Goal: Information Seeking & Learning: Check status

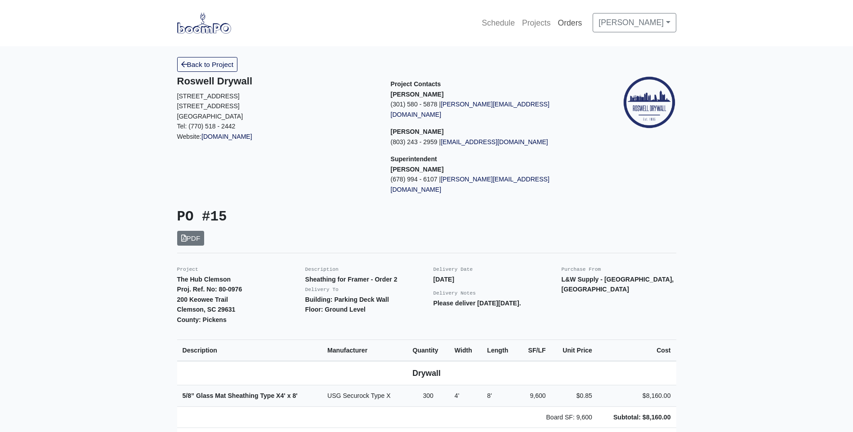
click at [586, 21] on link "Orders" at bounding box center [569, 23] width 31 height 20
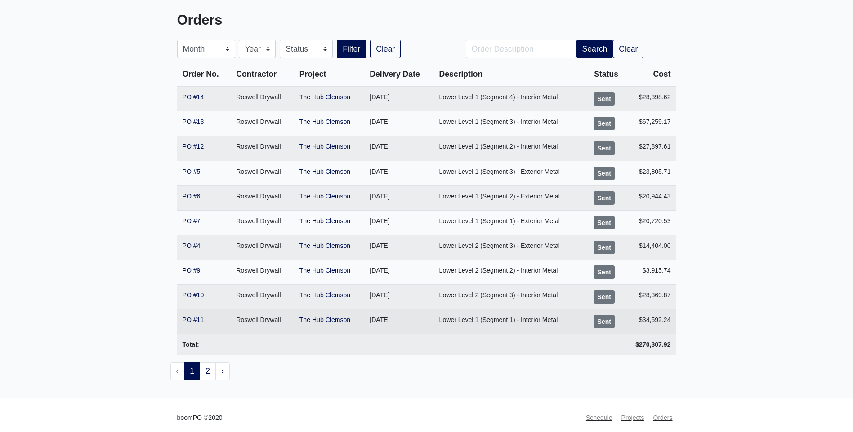
scroll to position [57, 0]
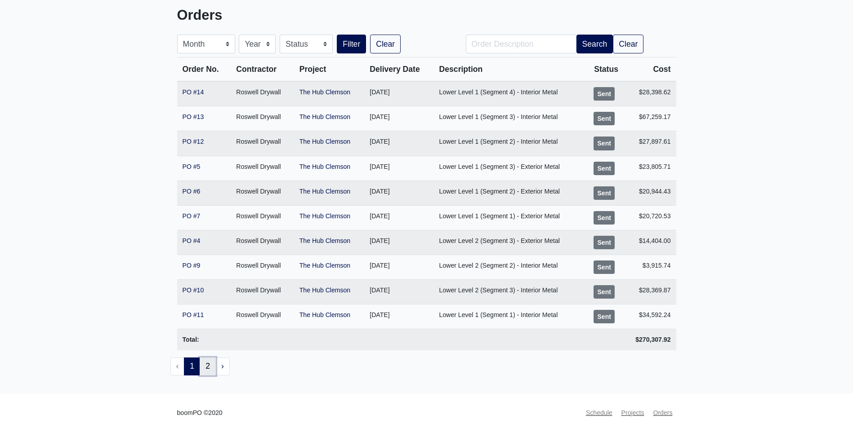
click at [209, 373] on link "2" at bounding box center [208, 367] width 16 height 18
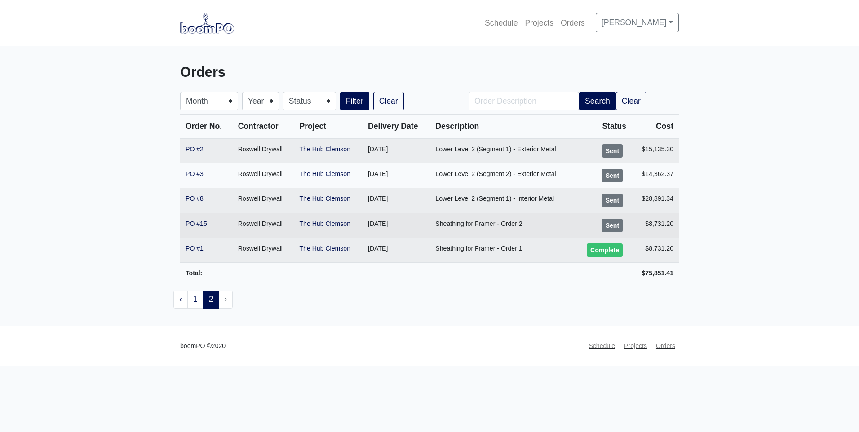
click at [257, 225] on td "Roswell Drywall" at bounding box center [264, 225] width 62 height 25
click at [308, 222] on link "The Hub Clemson" at bounding box center [325, 223] width 51 height 7
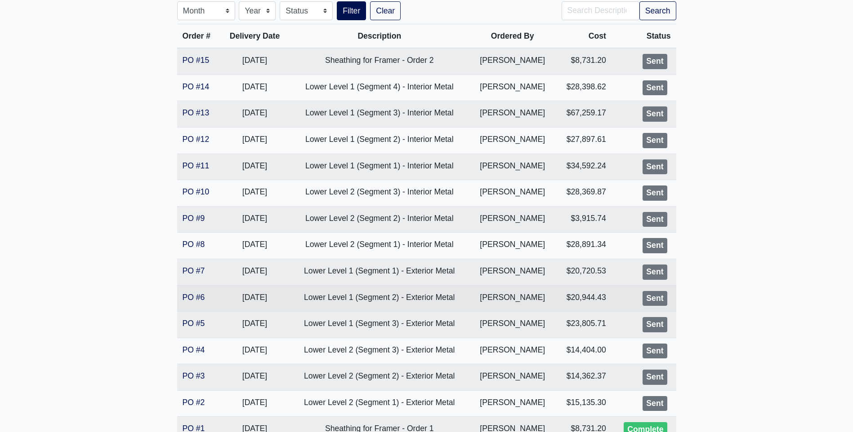
scroll to position [243, 0]
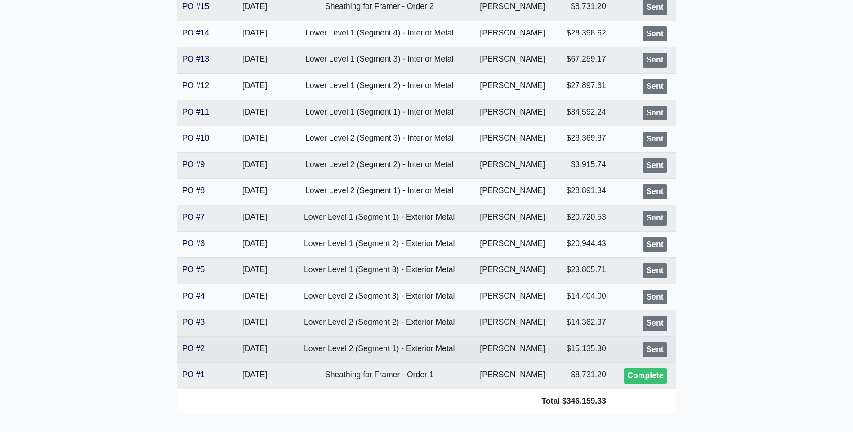
click at [363, 352] on td "Lower Level 2 (Segment 1) - Exterior Metal" at bounding box center [379, 350] width 181 height 27
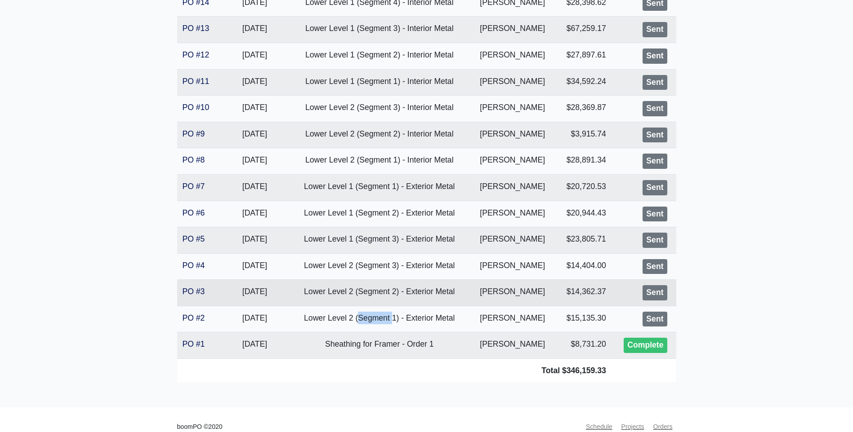
scroll to position [288, 0]
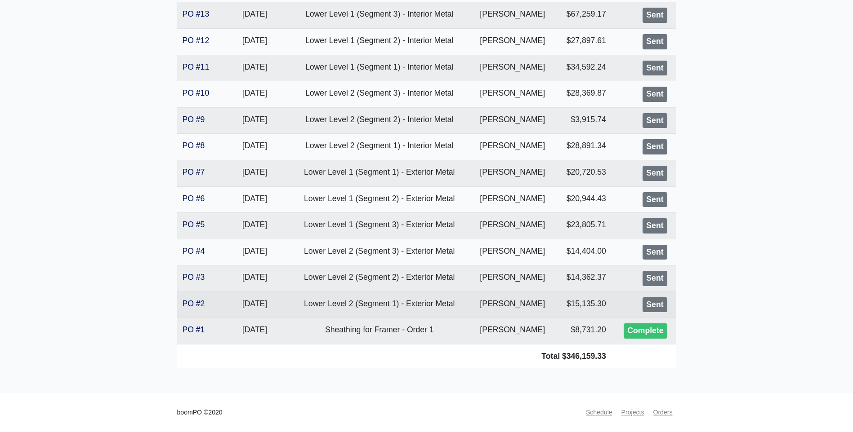
click at [213, 307] on td "PO #2" at bounding box center [199, 305] width 44 height 27
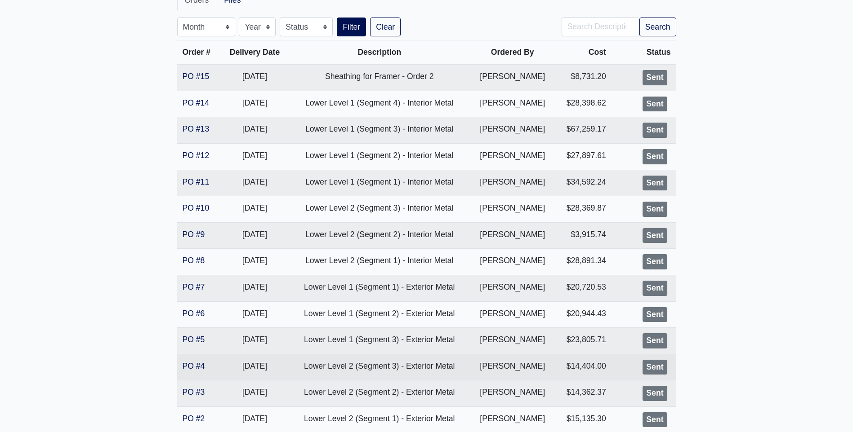
scroll to position [0, 0]
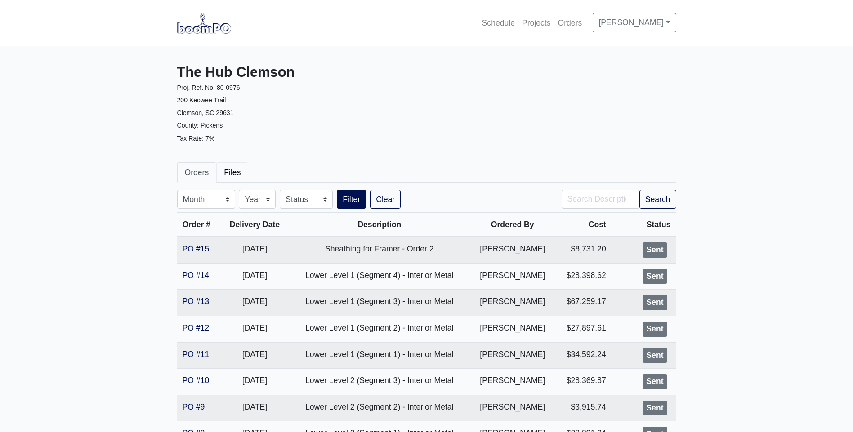
click at [226, 177] on link "Files" at bounding box center [232, 172] width 32 height 21
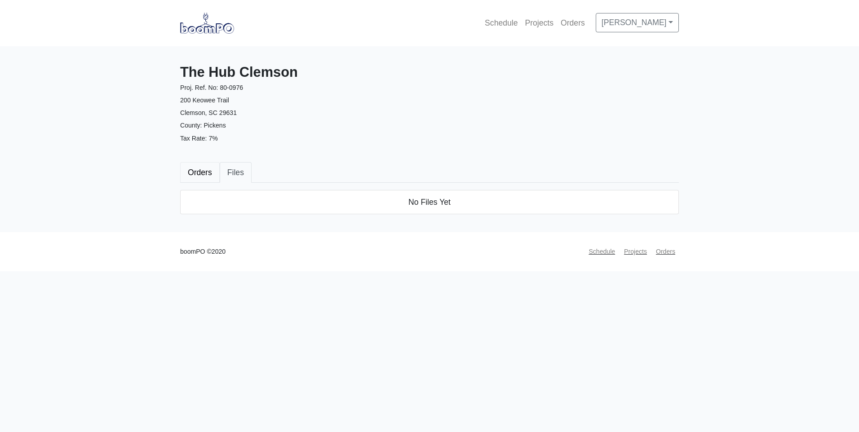
click at [205, 174] on link "Orders" at bounding box center [200, 172] width 40 height 21
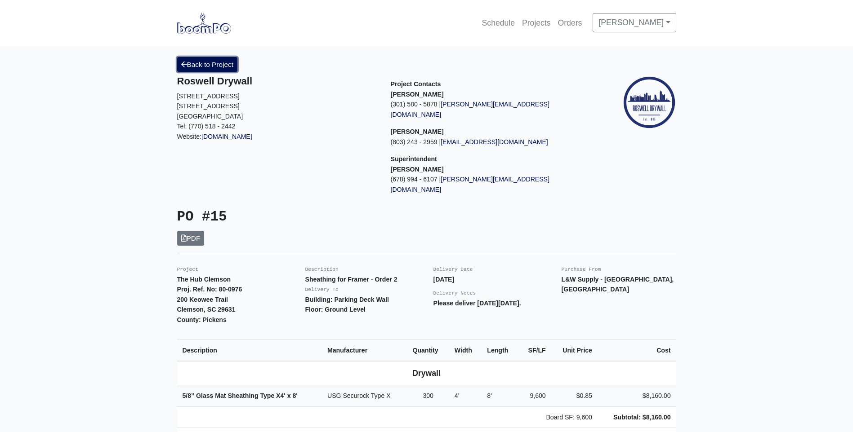
click at [204, 71] on link "Back to Project" at bounding box center [207, 64] width 61 height 15
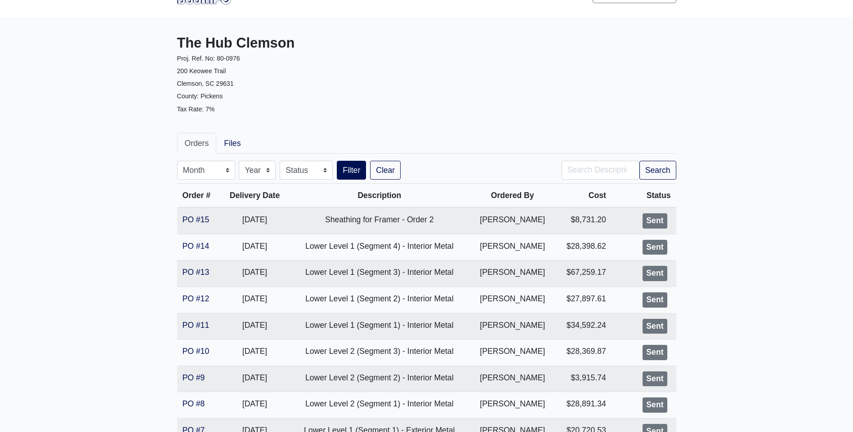
scroll to position [45, 0]
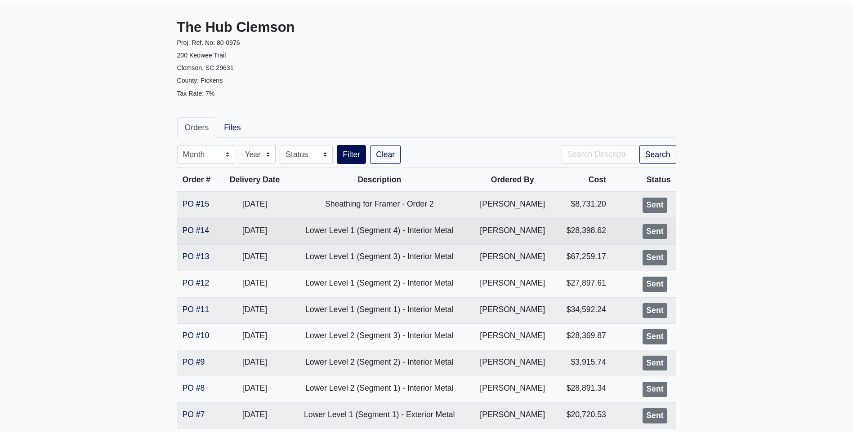
click at [392, 237] on td "Lower Level 1 (Segment 4) - Interior Metal" at bounding box center [379, 231] width 181 height 27
drag, startPoint x: 392, startPoint y: 237, endPoint x: 340, endPoint y: 240, distance: 52.2
click at [340, 240] on td "Lower Level 1 (Segment 4) - Interior Metal" at bounding box center [379, 231] width 181 height 27
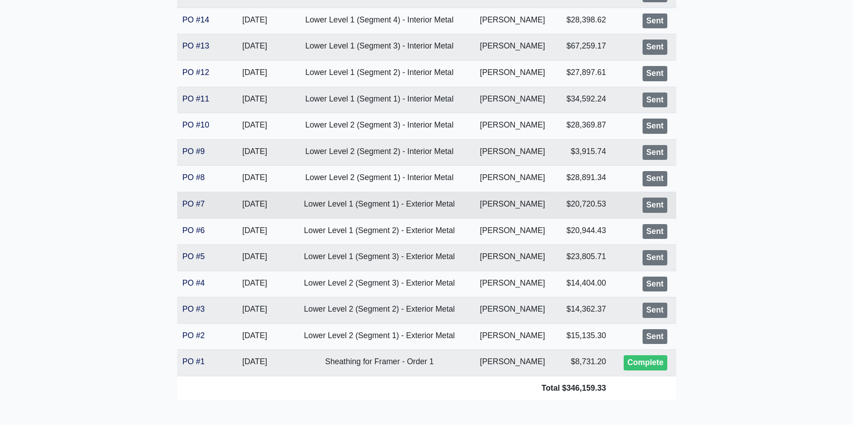
scroll to position [288, 0]
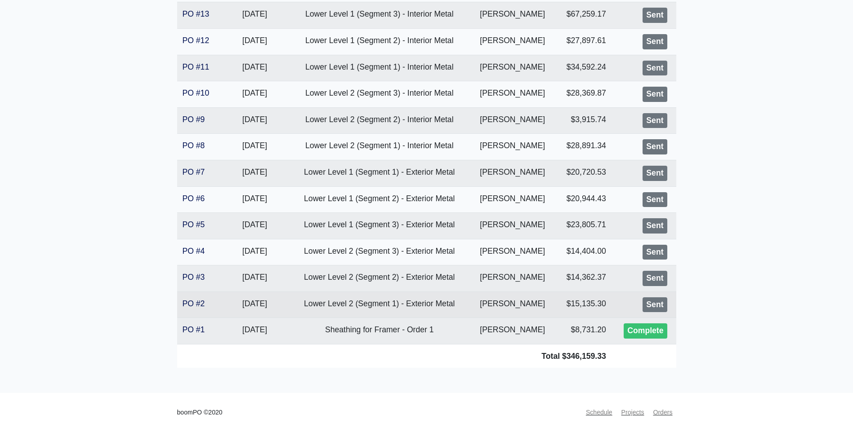
click at [389, 307] on td "Lower Level 2 (Segment 1) - Exterior Metal" at bounding box center [379, 305] width 181 height 27
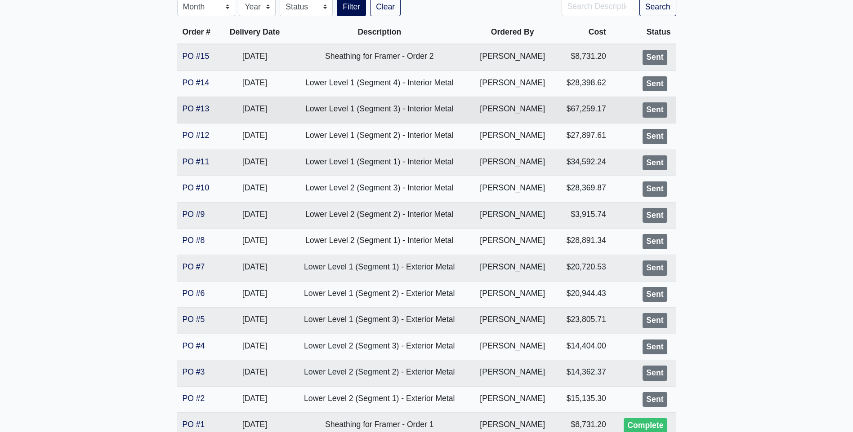
scroll to position [18, 0]
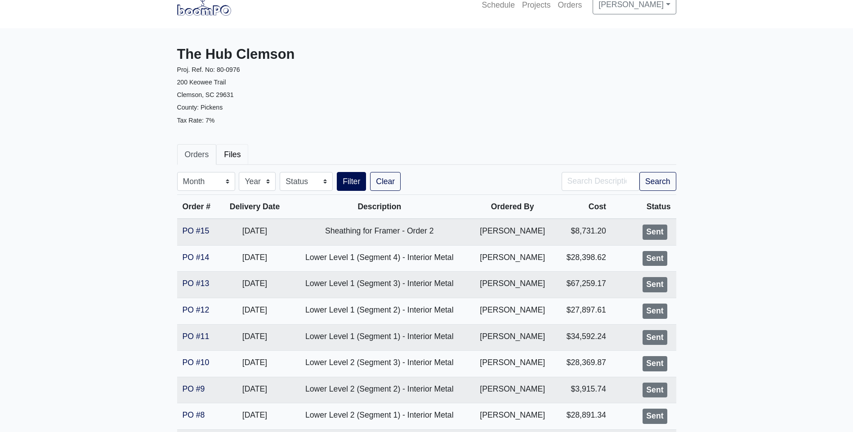
click at [227, 157] on link "Files" at bounding box center [232, 154] width 32 height 21
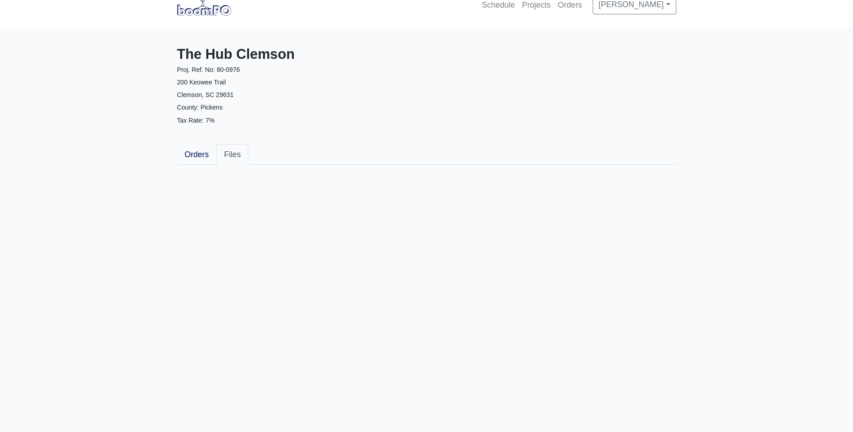
scroll to position [0, 0]
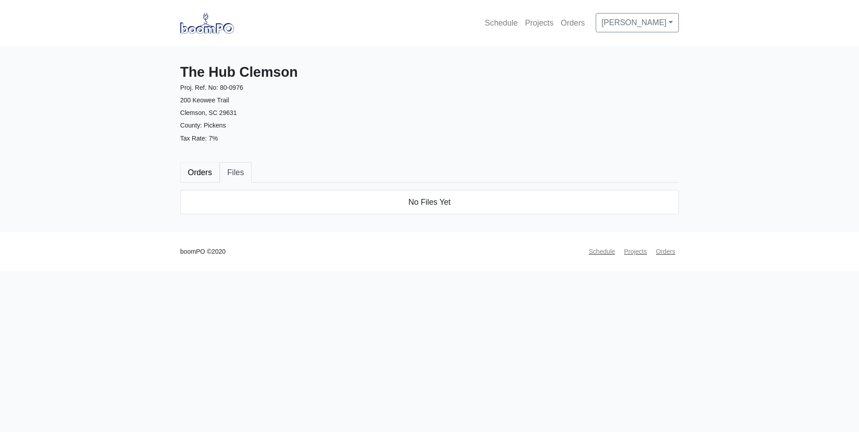
click at [208, 170] on link "Orders" at bounding box center [200, 172] width 40 height 21
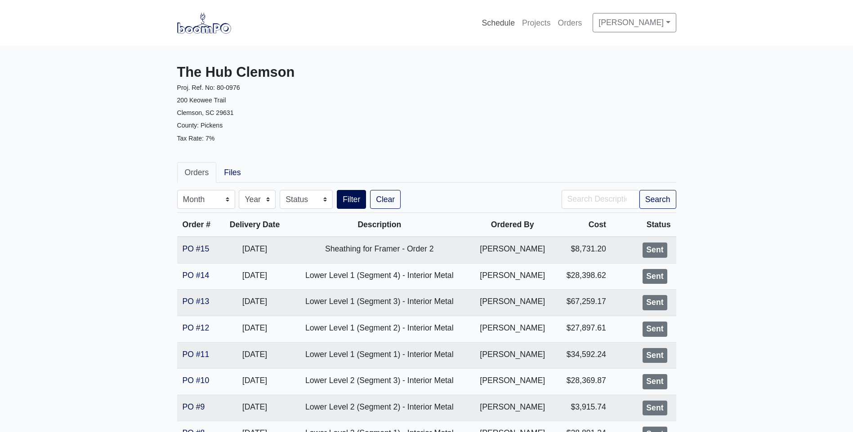
click at [518, 24] on link "Schedule" at bounding box center [498, 23] width 40 height 20
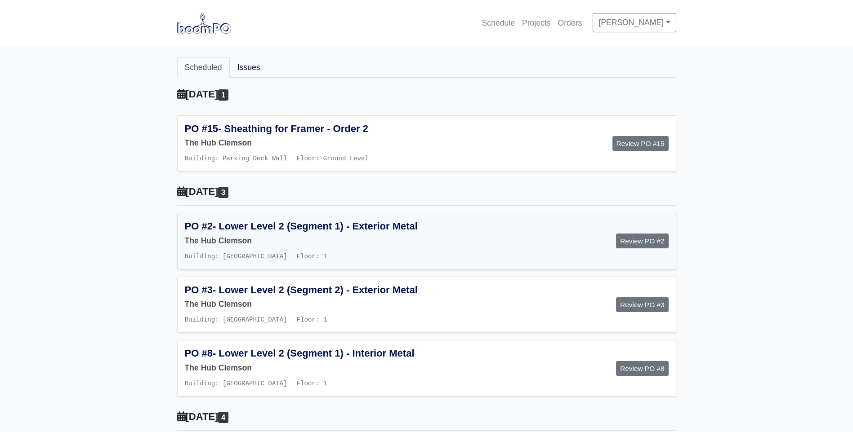
click at [272, 230] on span "- Lower Level 2 (Segment 1) - Exterior Metal" at bounding box center [315, 226] width 205 height 11
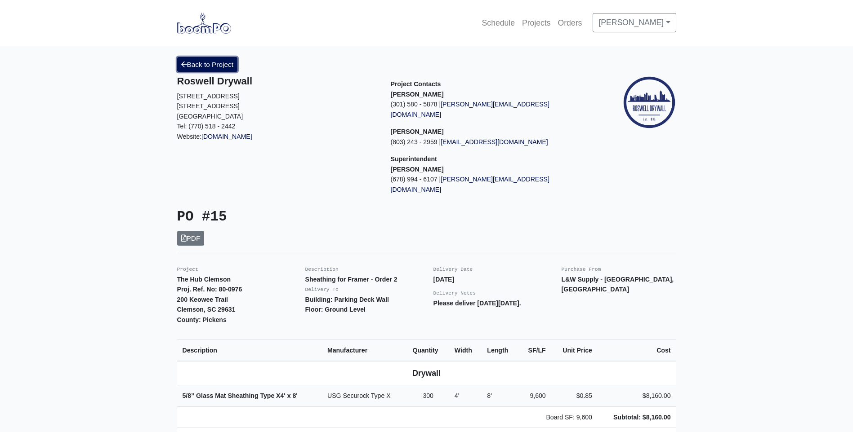
click at [219, 63] on link "Back to Project" at bounding box center [207, 64] width 61 height 15
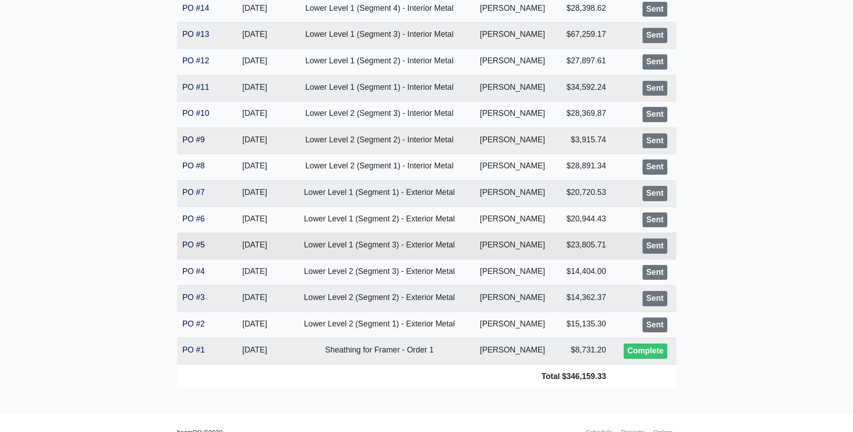
scroll to position [270, 0]
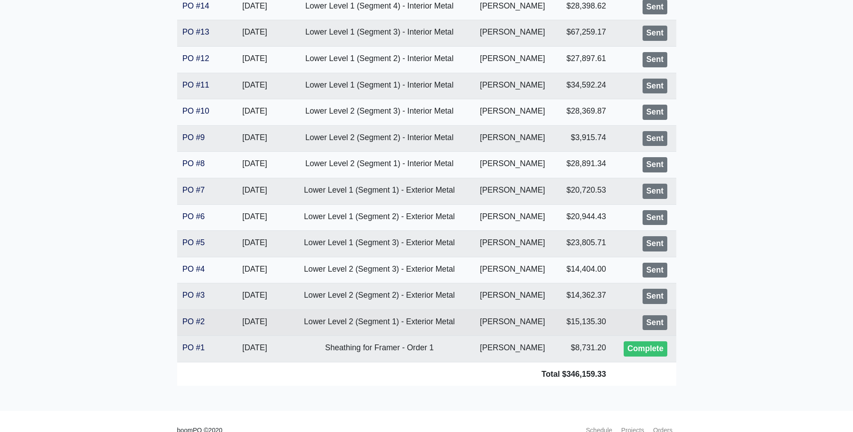
click at [401, 320] on td "Lower Level 2 (Segment 1) - Exterior Metal" at bounding box center [379, 323] width 181 height 27
click at [438, 320] on td "Lower Level 2 (Segment 1) - Exterior Metal" at bounding box center [379, 323] width 181 height 27
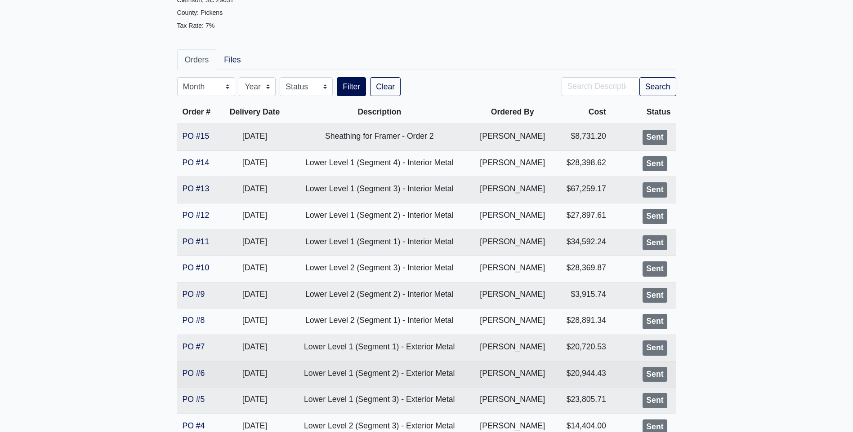
scroll to position [225, 0]
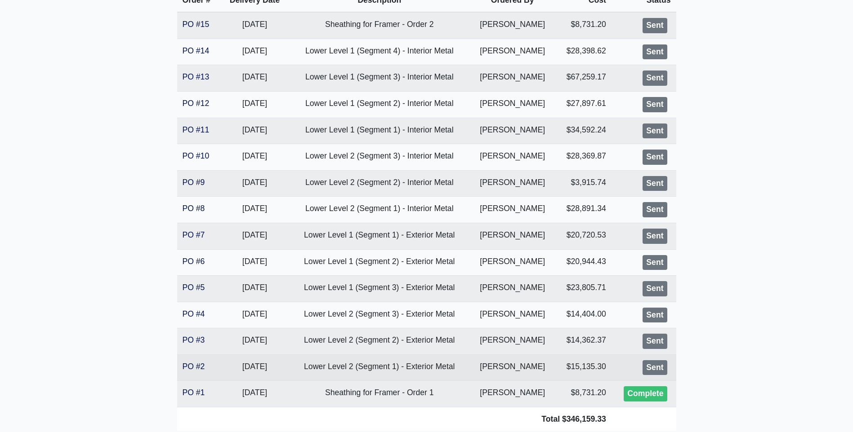
click at [354, 366] on td "Lower Level 2 (Segment 1) - Exterior Metal" at bounding box center [379, 368] width 181 height 27
click at [653, 371] on div "Sent" at bounding box center [654, 367] width 24 height 15
click at [570, 365] on td "$15,135.30" at bounding box center [583, 368] width 57 height 27
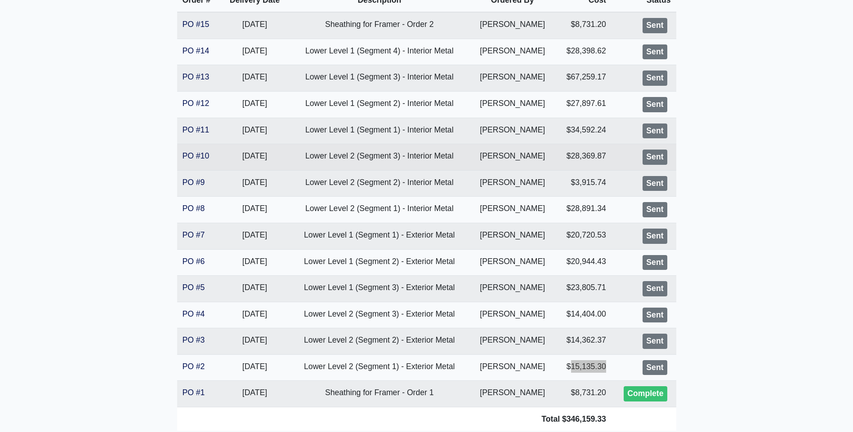
scroll to position [0, 0]
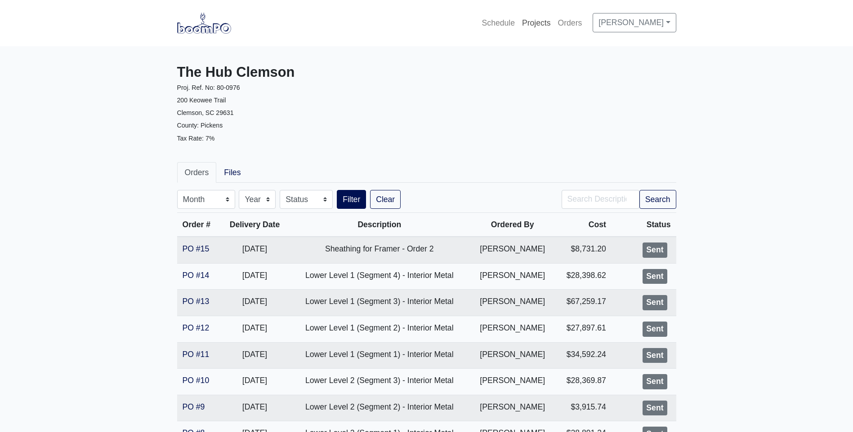
click at [552, 22] on link "Projects" at bounding box center [536, 23] width 36 height 20
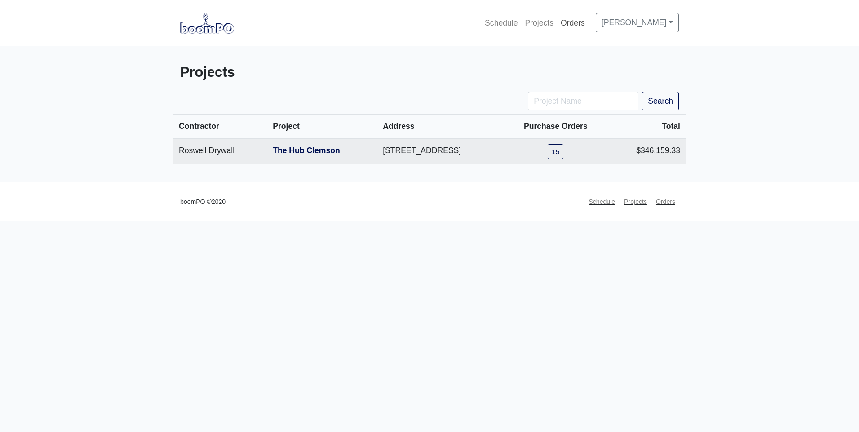
click at [582, 21] on link "Orders" at bounding box center [572, 23] width 31 height 20
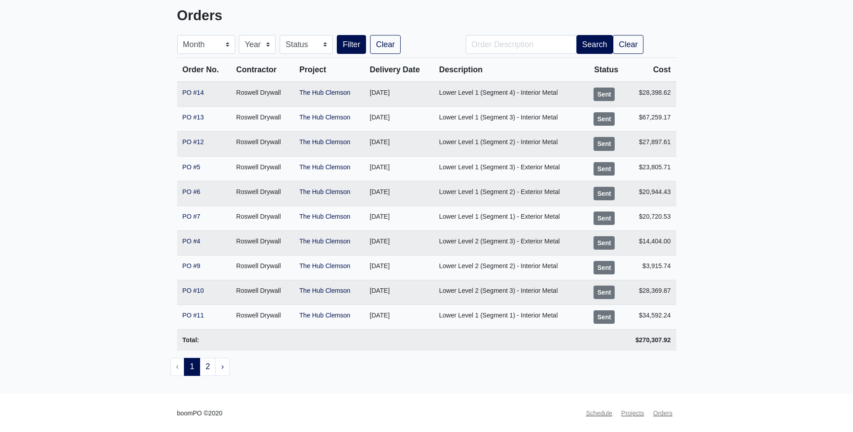
scroll to position [57, 0]
click at [204, 364] on link "2" at bounding box center [208, 367] width 16 height 18
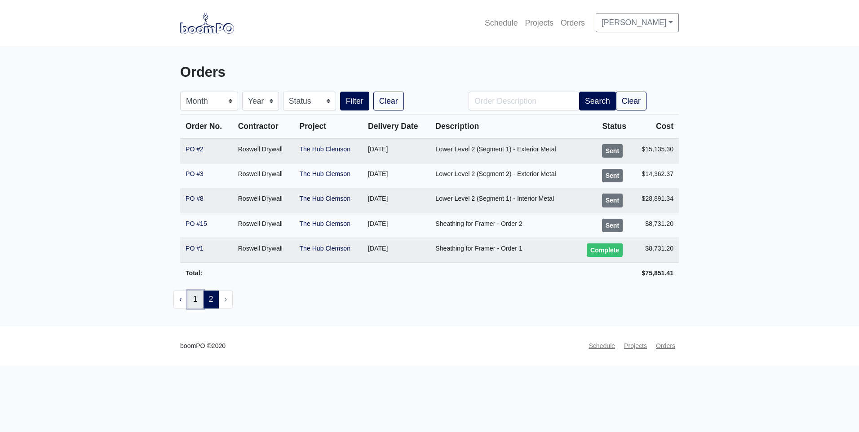
click at [192, 302] on link "1" at bounding box center [195, 300] width 16 height 18
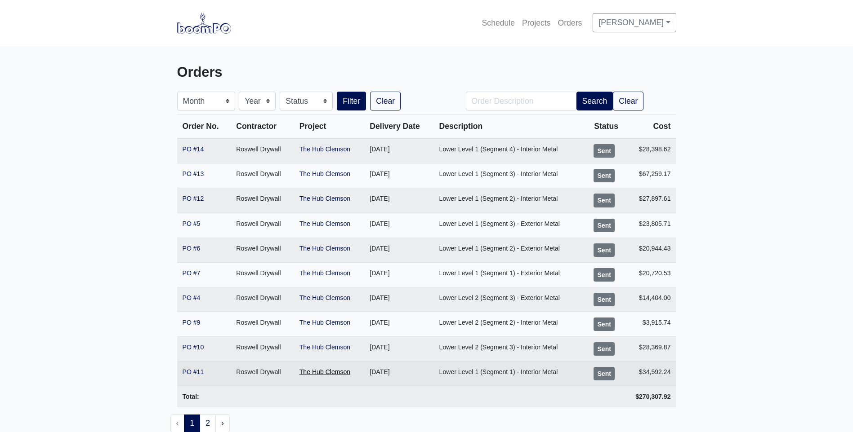
click at [339, 370] on link "The Hub Clemson" at bounding box center [324, 372] width 51 height 7
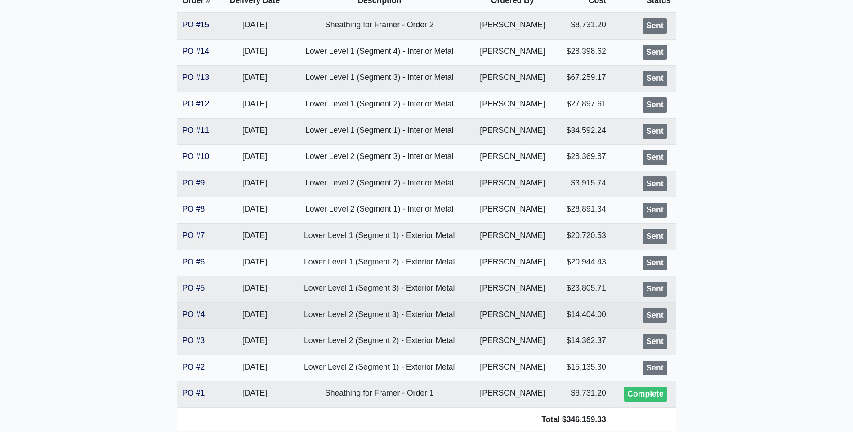
scroll to position [225, 0]
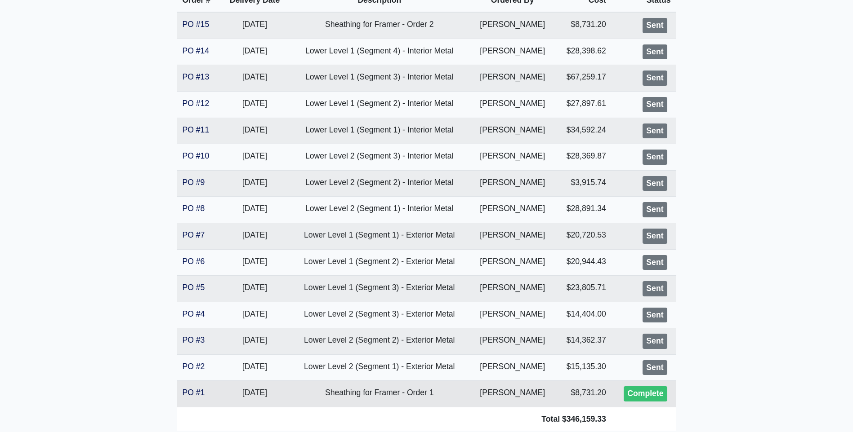
click at [346, 396] on td "Sheathing for Framer - Order 1" at bounding box center [379, 394] width 181 height 27
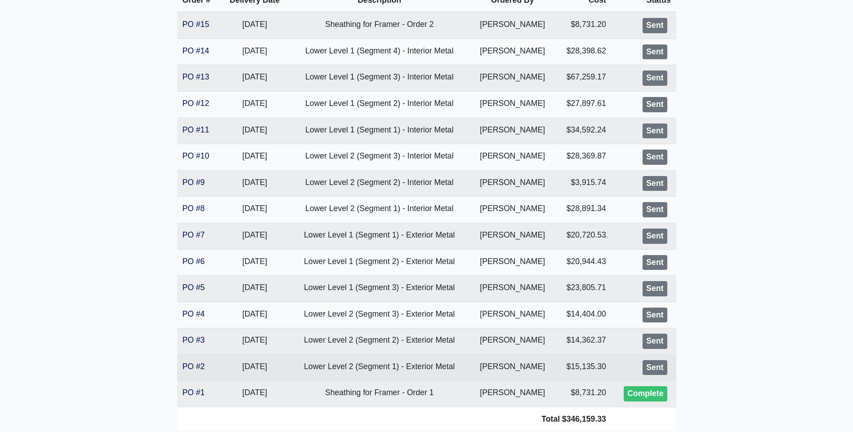
click at [660, 366] on div "Sent" at bounding box center [654, 367] width 24 height 15
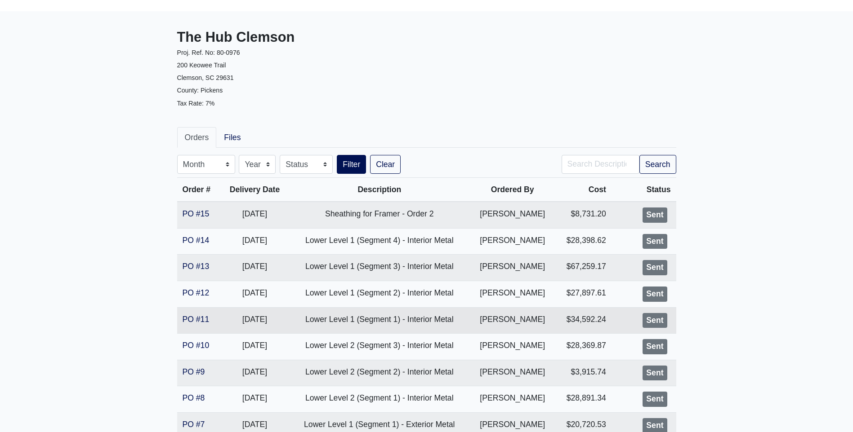
scroll to position [45, 0]
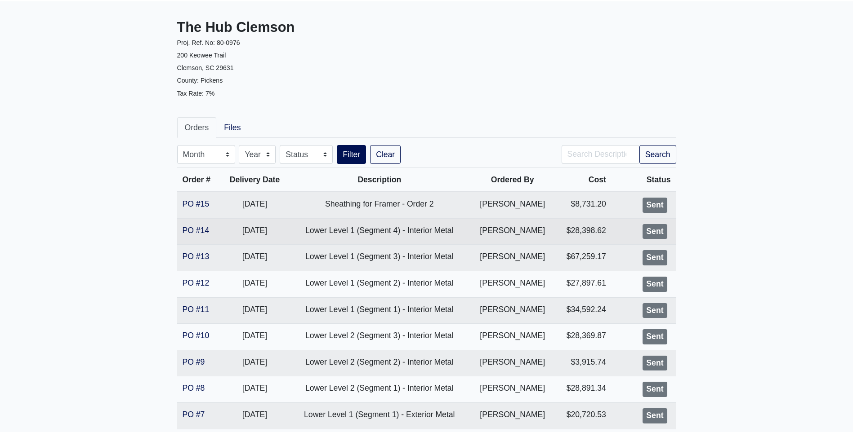
click at [392, 232] on td "Lower Level 1 (Segment 4) - Interior Metal" at bounding box center [379, 231] width 181 height 27
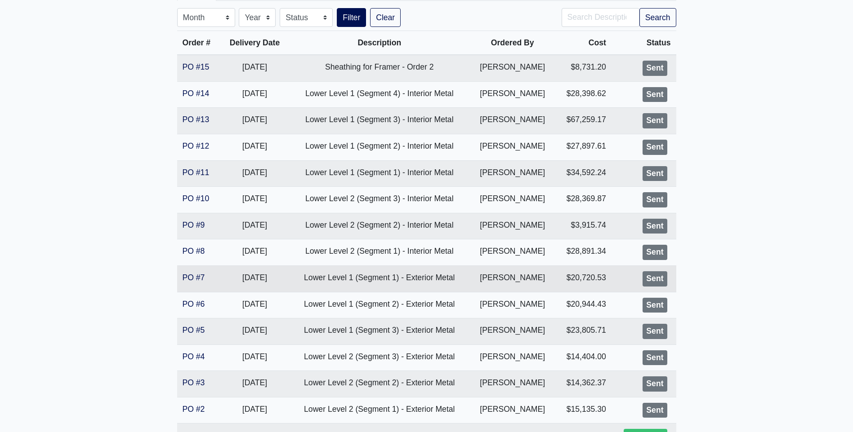
scroll to position [288, 0]
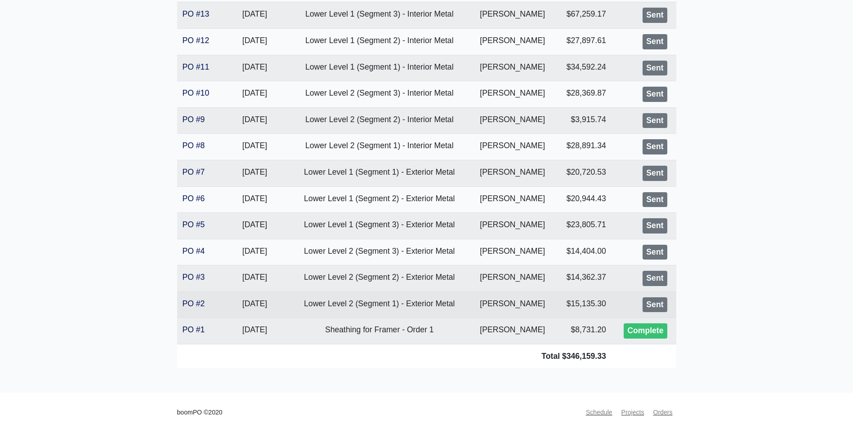
click at [452, 304] on td "Lower Level 2 (Segment 1) - Exterior Metal" at bounding box center [379, 305] width 181 height 27
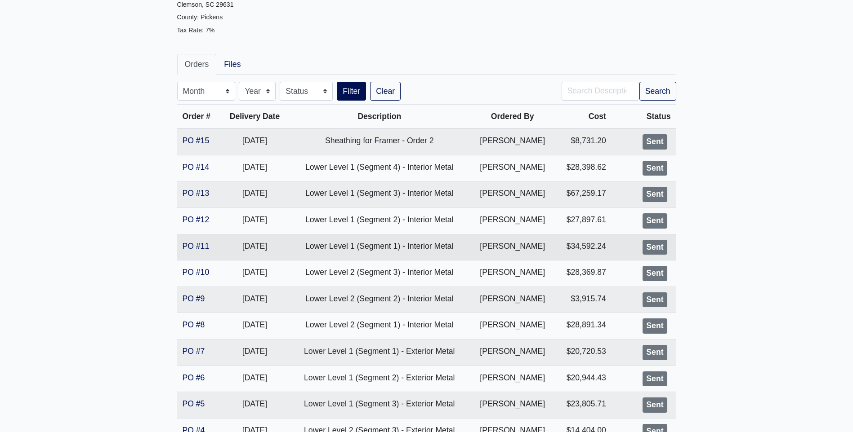
scroll to position [0, 0]
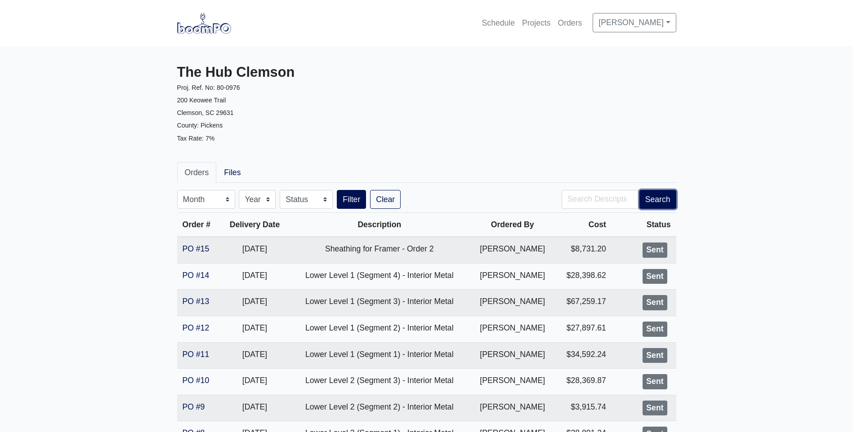
click at [655, 202] on button "Search" at bounding box center [657, 199] width 37 height 19
click at [586, 23] on link "Orders" at bounding box center [569, 23] width 31 height 20
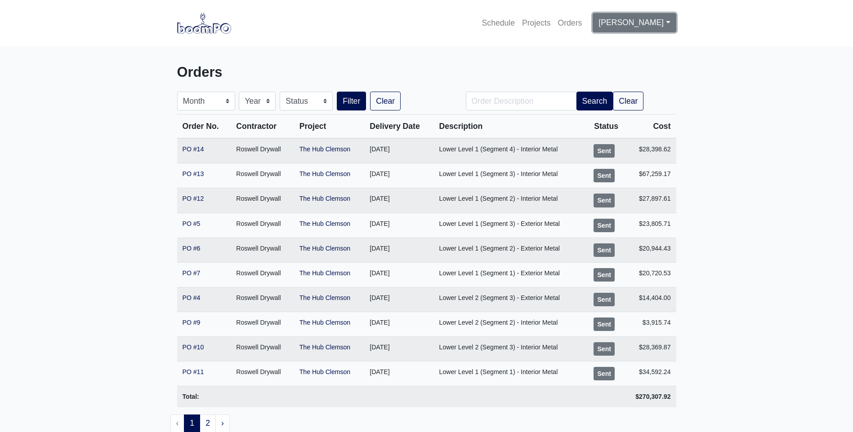
click at [653, 20] on link "[PERSON_NAME]" at bounding box center [633, 22] width 83 height 19
click at [556, 53] on main "Orders Month January February March April May June July August September Octobe…" at bounding box center [426, 248] width 853 height 404
click at [515, 101] on input "Order Description" at bounding box center [521, 101] width 111 height 19
click at [603, 103] on button "Search" at bounding box center [594, 101] width 37 height 19
click at [487, 99] on input "Order Description" at bounding box center [521, 101] width 111 height 19
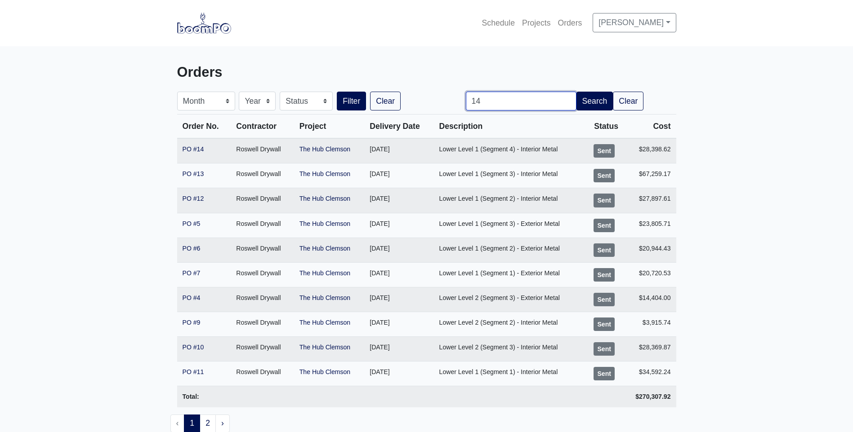
type input "14"
click at [337, 92] on button "Filter" at bounding box center [351, 101] width 29 height 19
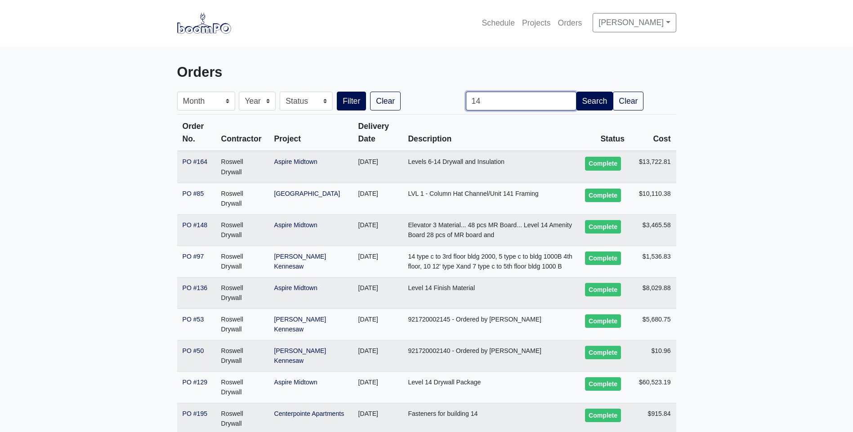
drag, startPoint x: 502, startPoint y: 101, endPoint x: 402, endPoint y: 96, distance: 100.3
click at [404, 99] on form "Month January February March April May June July August September October Novem…" at bounding box center [426, 101] width 512 height 19
click at [193, 30] on img at bounding box center [204, 23] width 54 height 21
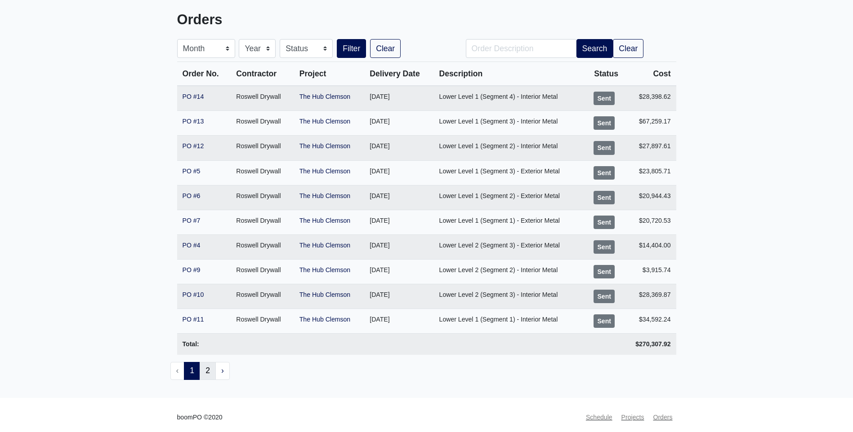
scroll to position [57, 0]
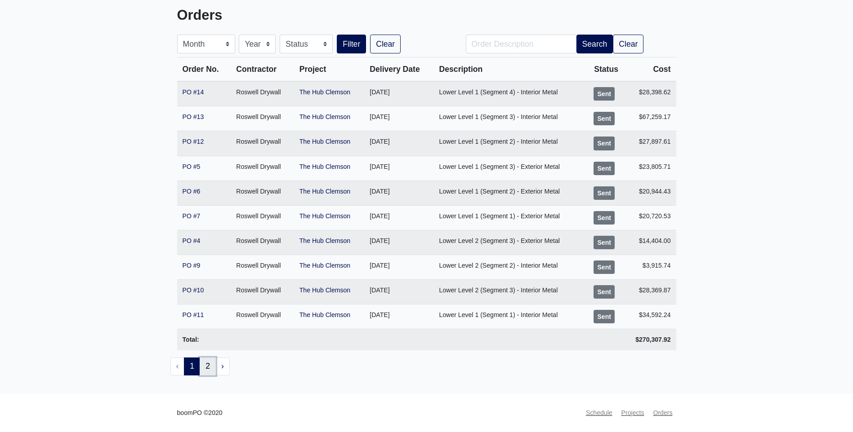
click at [206, 360] on link "2" at bounding box center [208, 367] width 16 height 18
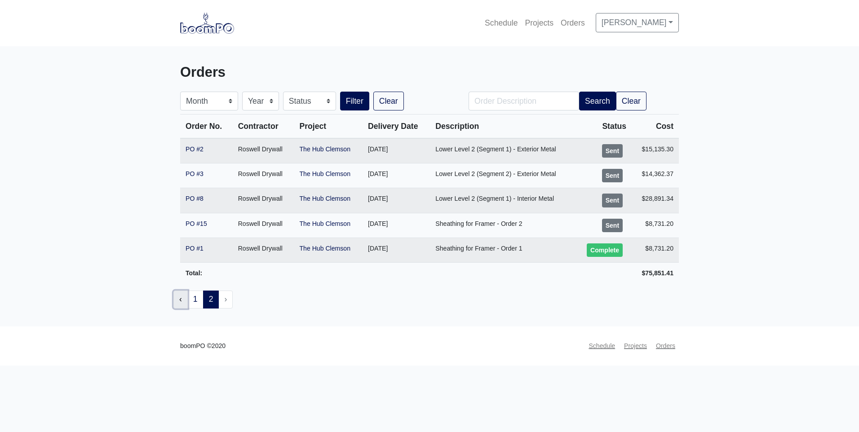
click at [182, 299] on link "‹" at bounding box center [180, 300] width 14 height 18
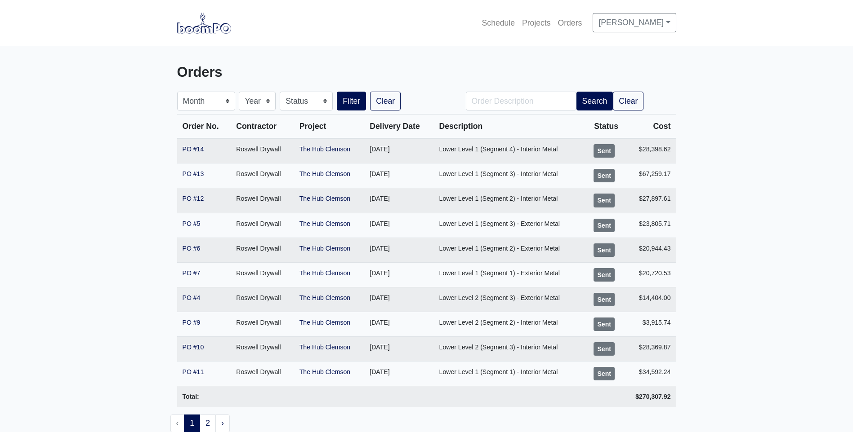
click at [176, 422] on li "‹" at bounding box center [177, 424] width 14 height 18
click at [347, 102] on button "Filter" at bounding box center [351, 101] width 29 height 19
click at [218, 98] on select "Month January February March April May June July August September October Novem…" at bounding box center [206, 101] width 58 height 19
click at [177, 92] on select "Month January February March April May June July August September October Novem…" at bounding box center [206, 101] width 58 height 19
click at [263, 104] on select "Year 2019 2020 2021 2022" at bounding box center [257, 101] width 37 height 19
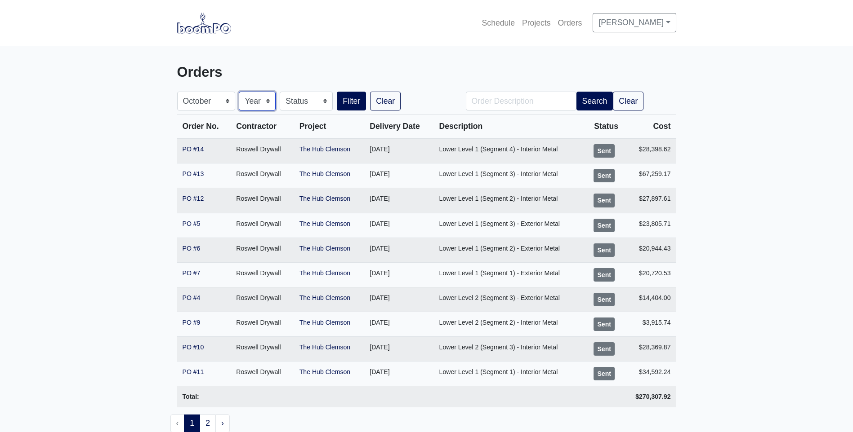
click at [264, 98] on select "Year 2019 2020 2021 2022" at bounding box center [257, 101] width 37 height 19
click at [260, 104] on select "Year 2019 2020 2021 2022" at bounding box center [257, 101] width 37 height 19
click at [229, 101] on select "Month January February March April May June July August September October Novem…" at bounding box center [206, 101] width 58 height 19
select select "-1"
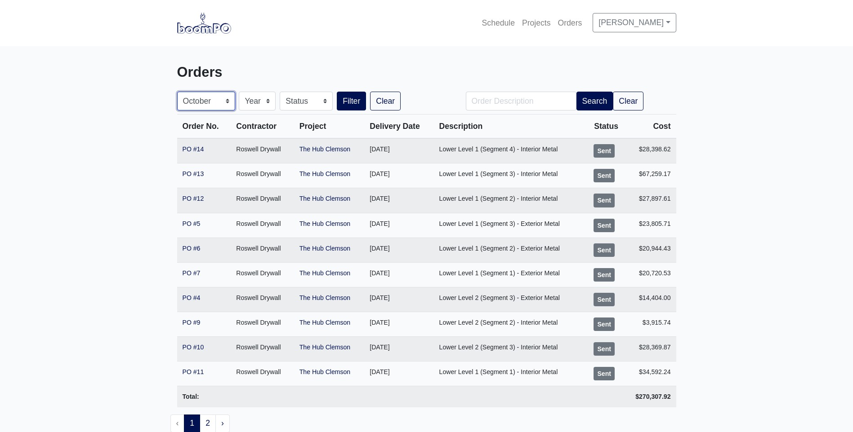
click at [177, 92] on select "Month January February March April May June July August September October Novem…" at bounding box center [206, 101] width 58 height 19
click at [354, 97] on button "Filter" at bounding box center [351, 101] width 29 height 19
click at [379, 95] on link "Clear" at bounding box center [385, 101] width 31 height 19
click at [588, 98] on button "Search" at bounding box center [594, 101] width 37 height 19
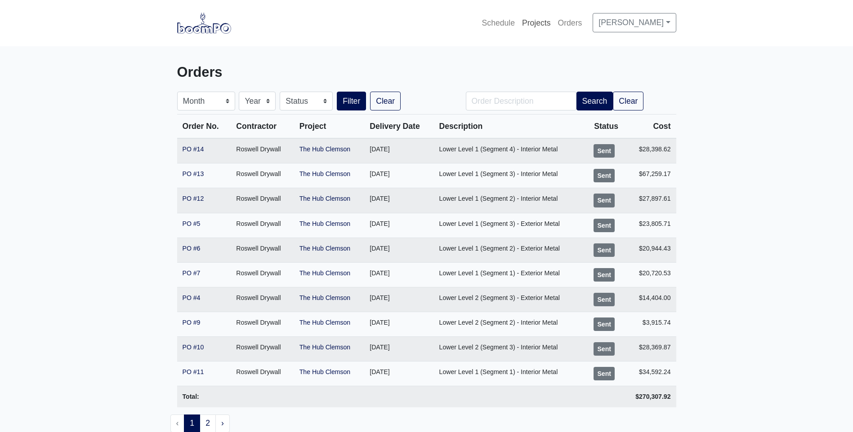
click at [550, 20] on link "Projects" at bounding box center [536, 23] width 36 height 20
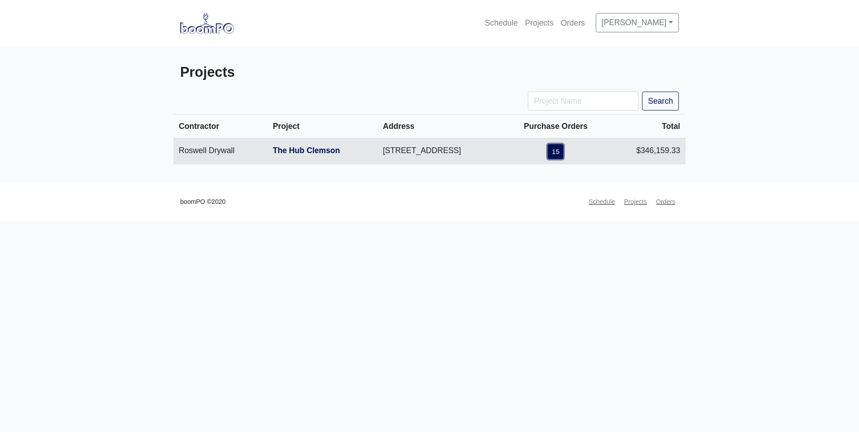
click at [564, 150] on link "15" at bounding box center [556, 151] width 16 height 15
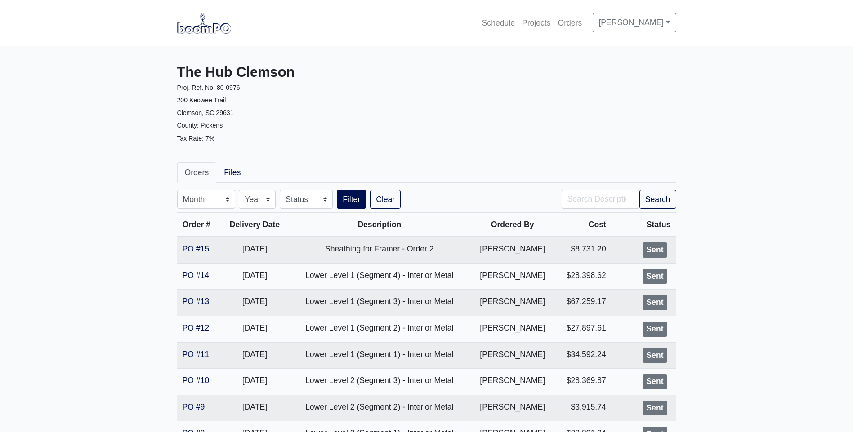
click at [459, 234] on th "Description" at bounding box center [379, 225] width 181 height 24
click at [437, 251] on td "Sheathing for Framer - Order 2" at bounding box center [379, 250] width 181 height 27
click at [554, 21] on link "Projects" at bounding box center [536, 23] width 36 height 20
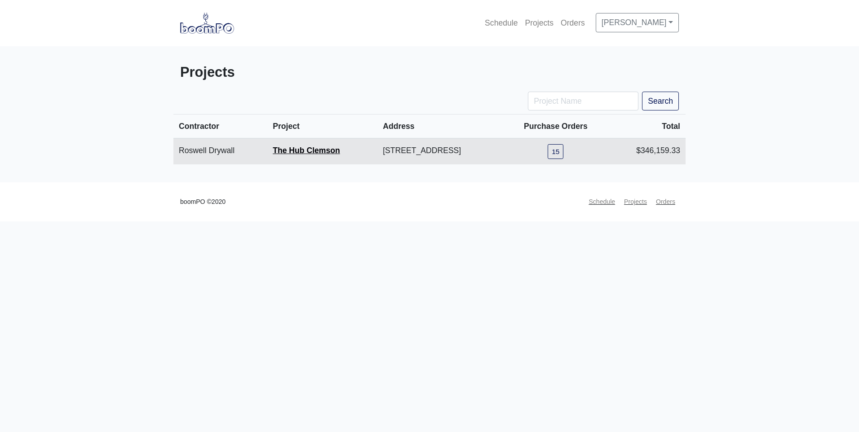
click at [273, 148] on link "The Hub Clemson" at bounding box center [306, 150] width 67 height 9
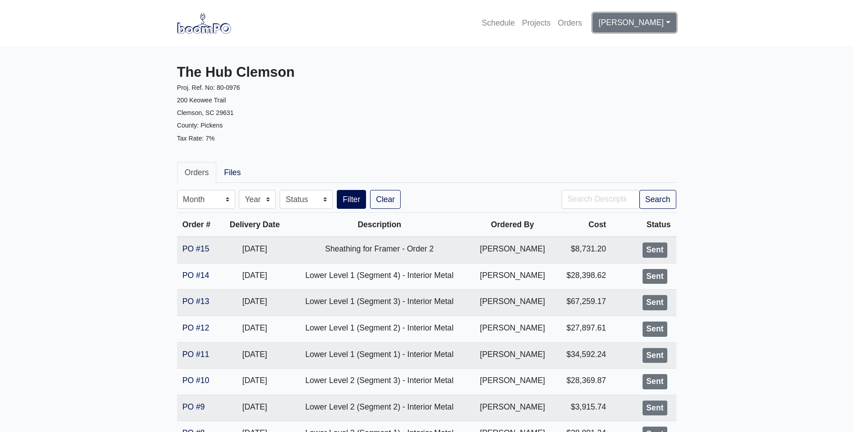
click at [649, 17] on link "[PERSON_NAME]" at bounding box center [633, 22] width 83 height 19
click at [618, 44] on link "Profile" at bounding box center [628, 47] width 71 height 20
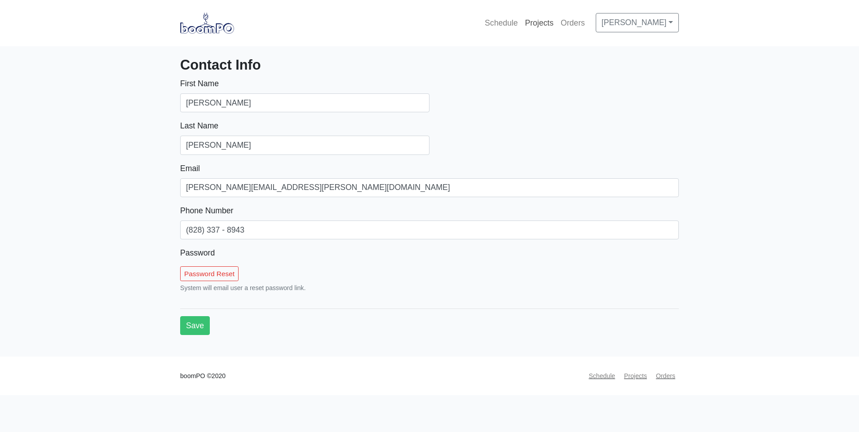
click at [557, 23] on link "Projects" at bounding box center [539, 23] width 36 height 20
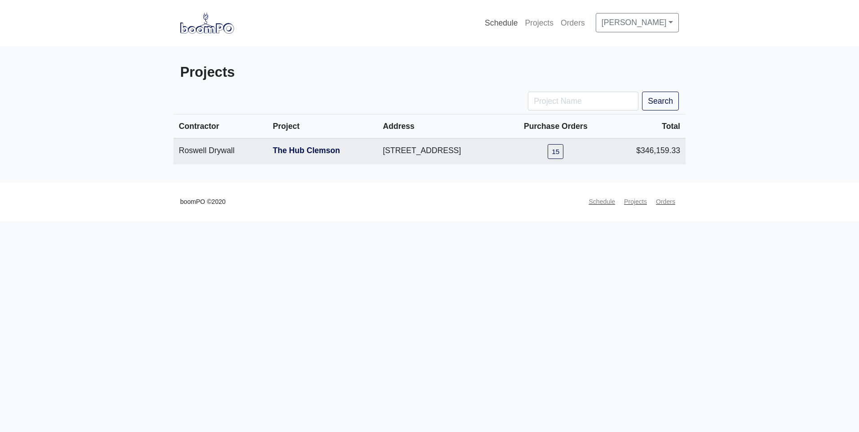
click at [521, 25] on link "Schedule" at bounding box center [501, 23] width 40 height 20
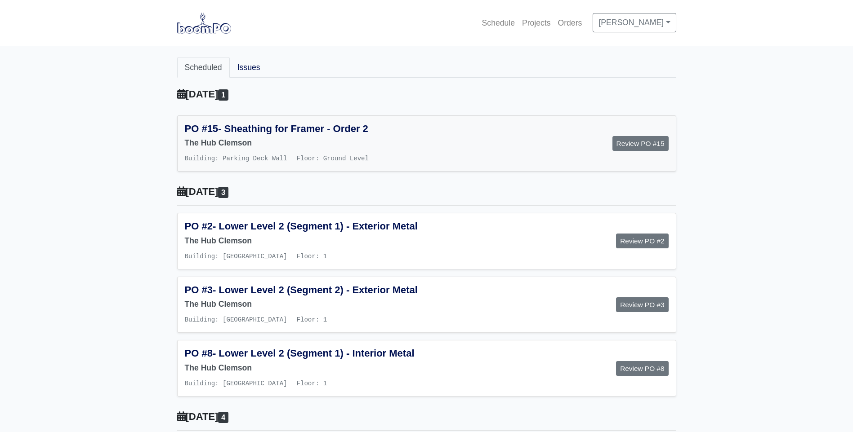
click at [323, 129] on span "- Sheathing for Framer - Order 2" at bounding box center [293, 128] width 150 height 11
click at [231, 227] on span "- Lower Level 2 (Segment 1) - Exterior Metal" at bounding box center [315, 226] width 205 height 11
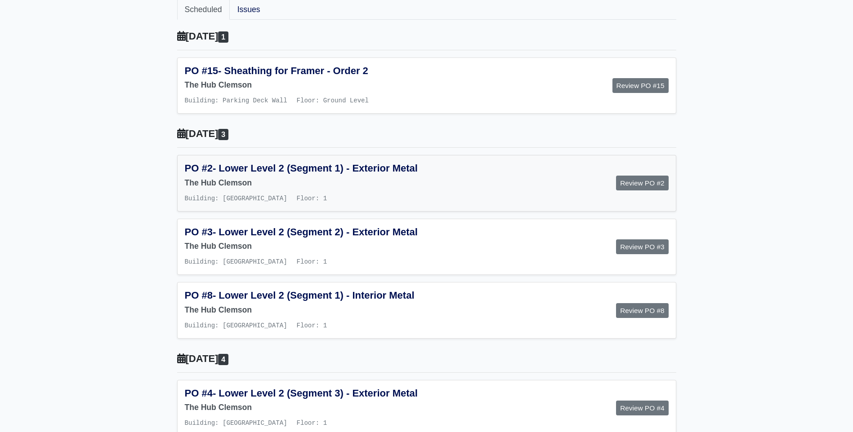
scroll to position [90, 0]
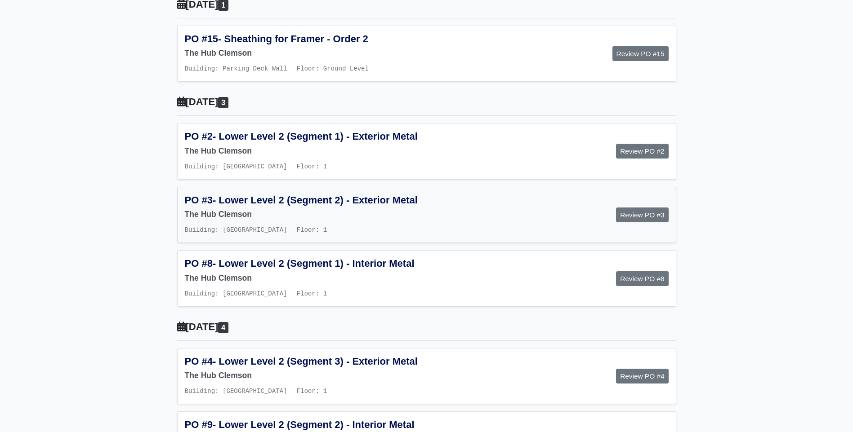
click at [225, 219] on h6 "The Hub Clemson" at bounding box center [302, 214] width 235 height 9
click at [249, 283] on h6 "The Hub Clemson" at bounding box center [302, 278] width 235 height 9
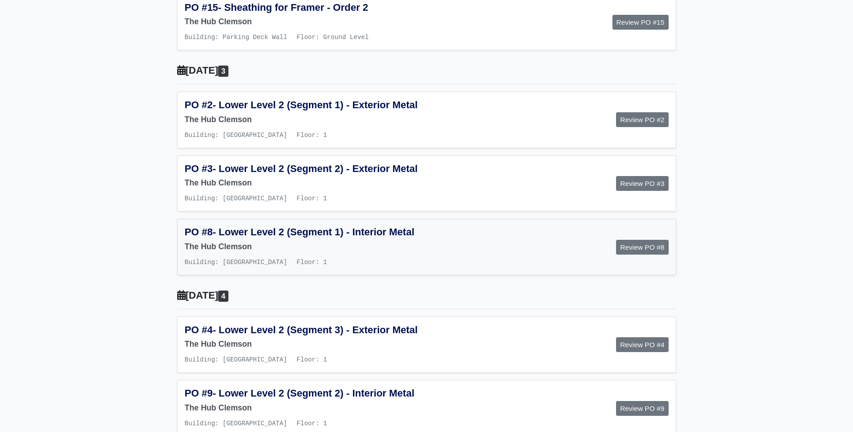
scroll to position [135, 0]
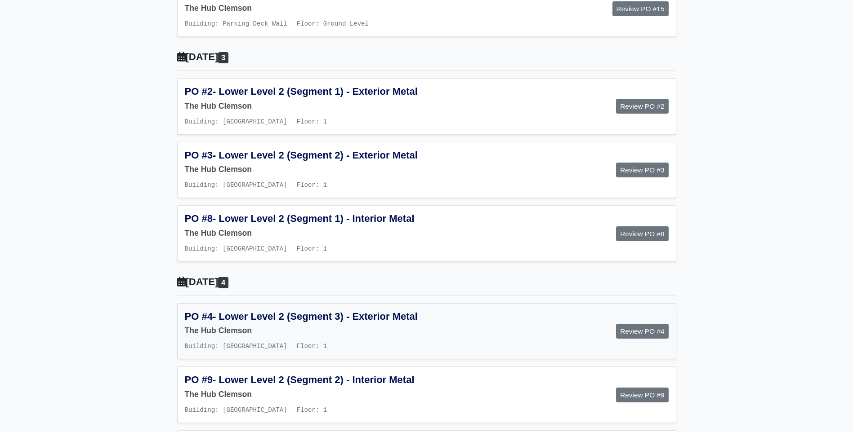
click at [226, 323] on h5 "PO #4 - Lower Level 2 (Segment 3) - Exterior Metal" at bounding box center [302, 317] width 235 height 12
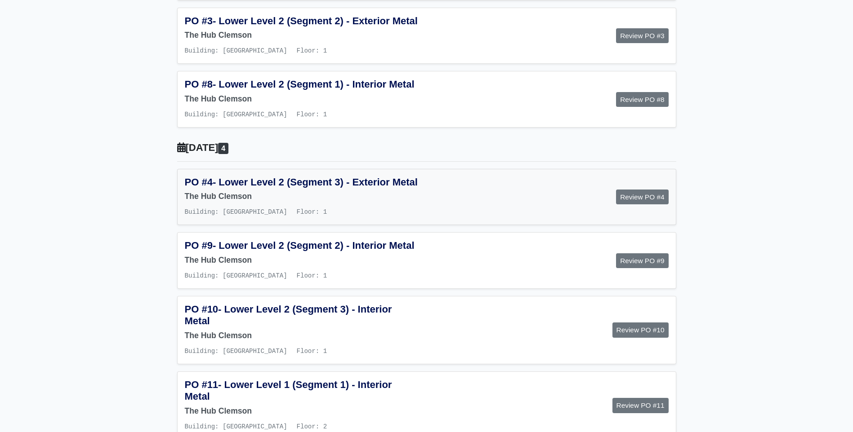
scroll to position [270, 0]
click at [242, 281] on div "PO #9 - Lower Level 2 (Segment 2) - Interior Metal The Hub Clemson Building: Ma…" at bounding box center [302, 260] width 249 height 41
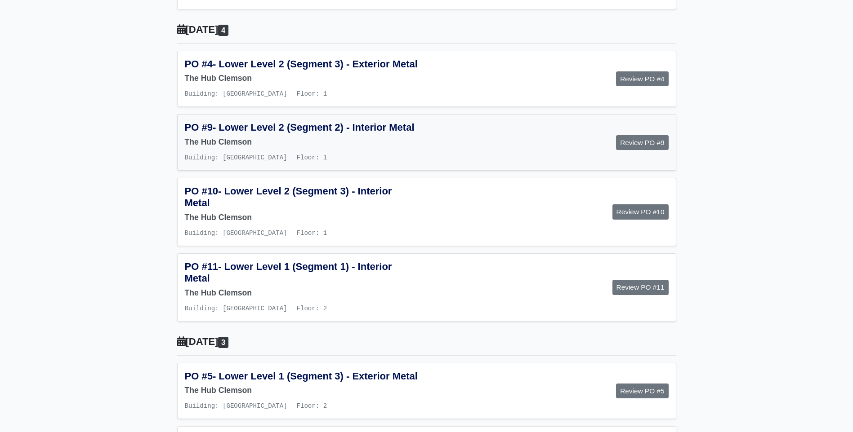
scroll to position [404, 0]
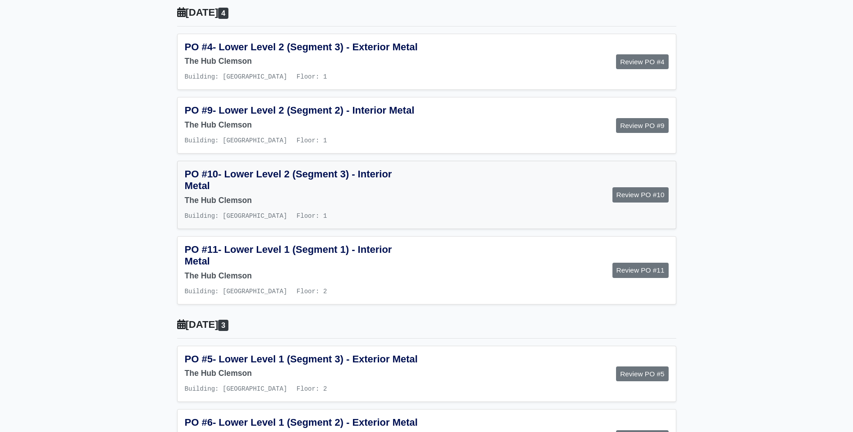
click at [231, 192] on h5 "PO #10 - Lower Level 2 (Segment 3) - Interior Metal" at bounding box center [302, 181] width 235 height 24
click at [237, 267] on span "- Lower Level 1 (Segment 1) - Interior Metal" at bounding box center [288, 255] width 207 height 23
click at [227, 365] on span "- Lower Level 1 (Segment 3) - Exterior Metal" at bounding box center [315, 359] width 205 height 11
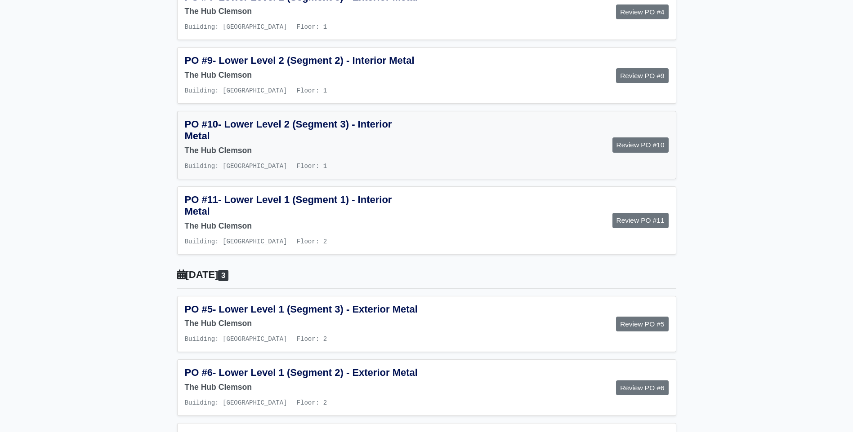
scroll to position [584, 0]
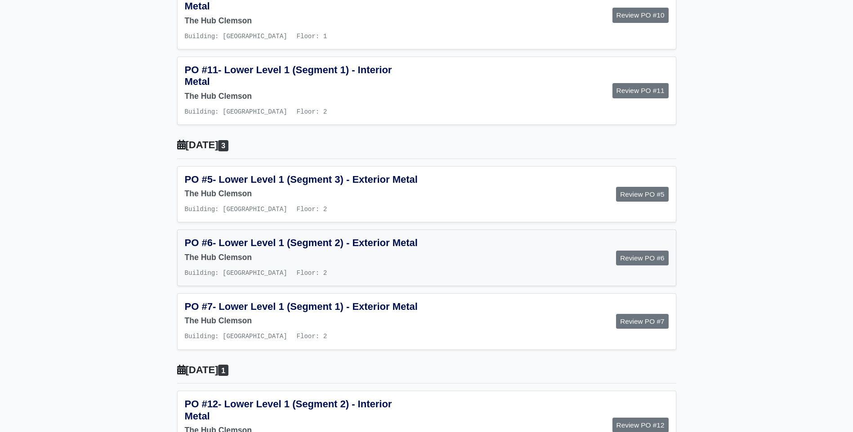
click at [213, 249] on span "- Lower Level 1 (Segment 2) - Exterior Metal" at bounding box center [315, 242] width 205 height 11
click at [238, 262] on h6 "The Hub Clemson" at bounding box center [302, 257] width 235 height 9
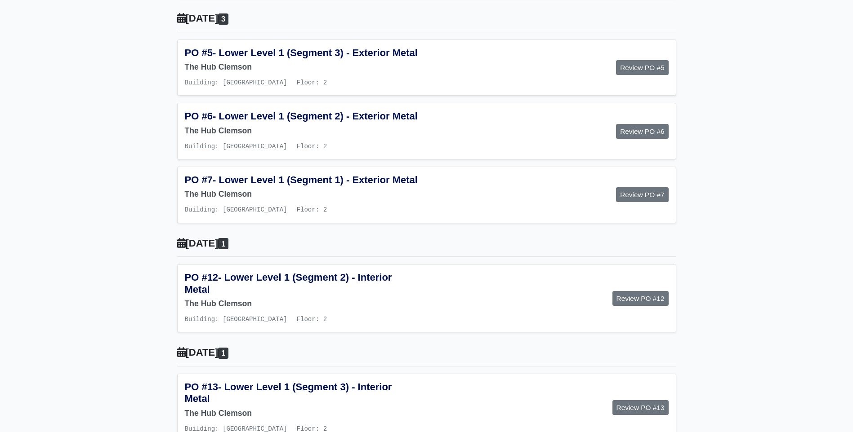
scroll to position [719, 0]
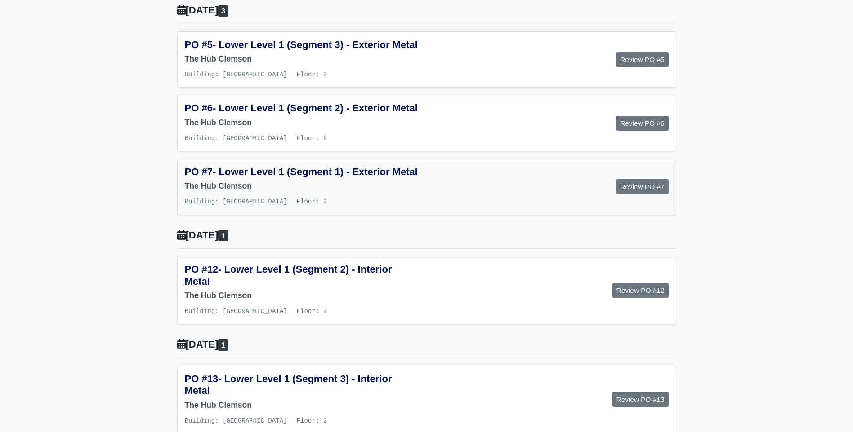
click at [211, 178] on h5 "PO #7 - Lower Level 1 (Segment 1) - Exterior Metal" at bounding box center [302, 172] width 235 height 12
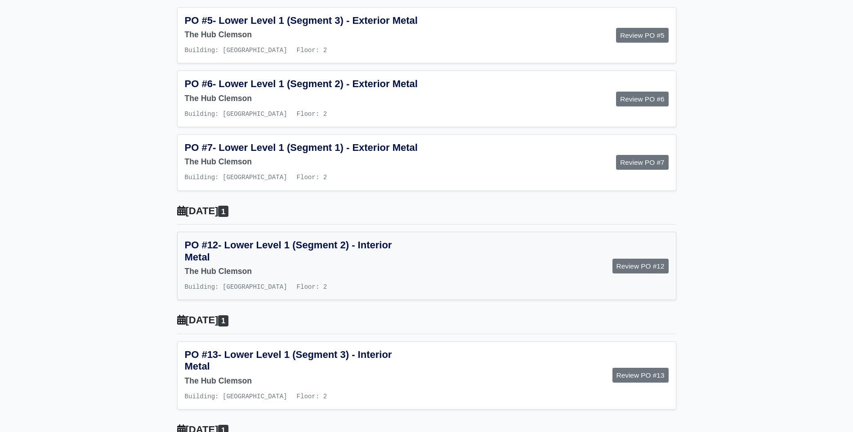
scroll to position [764, 0]
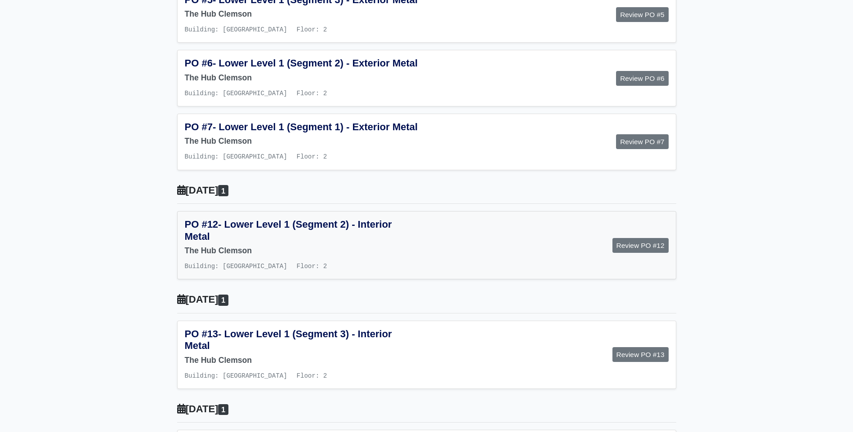
click at [262, 242] on span "- Lower Level 1 (Segment 2) - Interior Metal" at bounding box center [288, 230] width 207 height 23
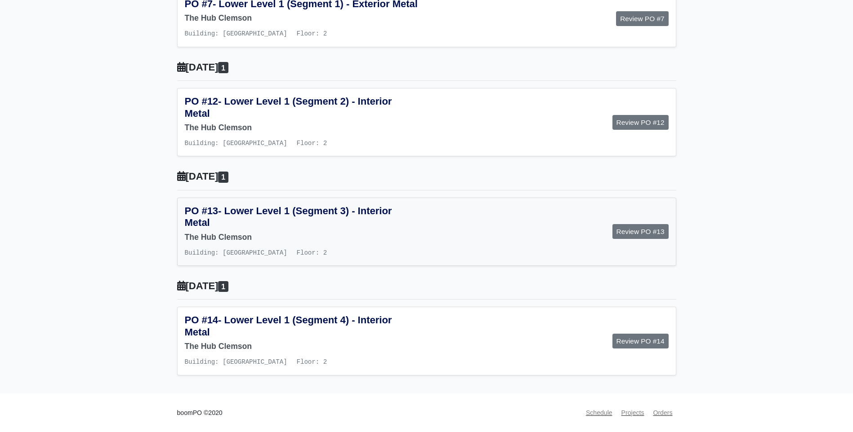
scroll to position [899, 0]
click at [219, 242] on h6 "The Hub Clemson" at bounding box center [302, 237] width 235 height 9
click at [209, 328] on span "- Lower Level 1 (Segment 4) - Interior Metal" at bounding box center [288, 326] width 207 height 23
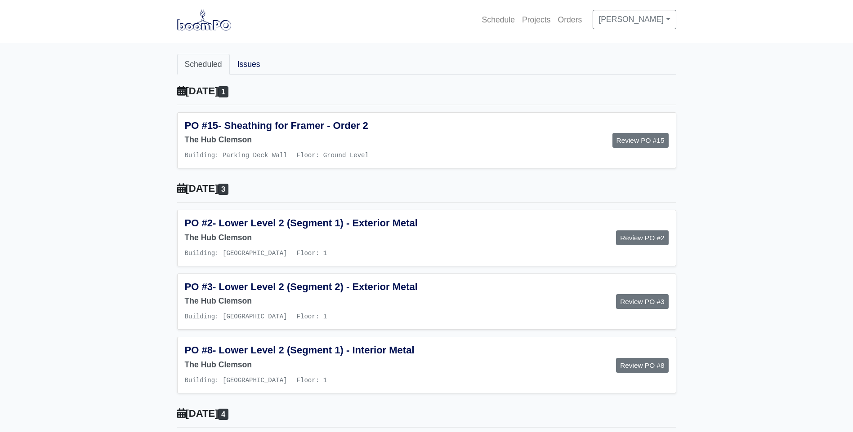
scroll to position [0, 0]
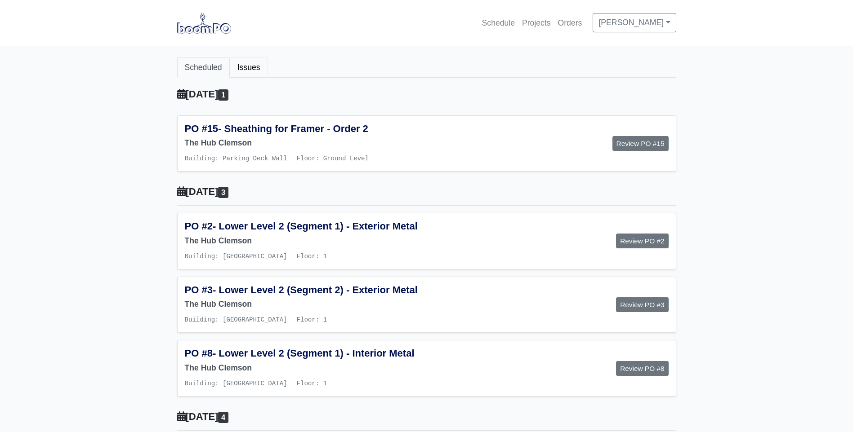
click at [244, 68] on link "Issues" at bounding box center [249, 67] width 38 height 21
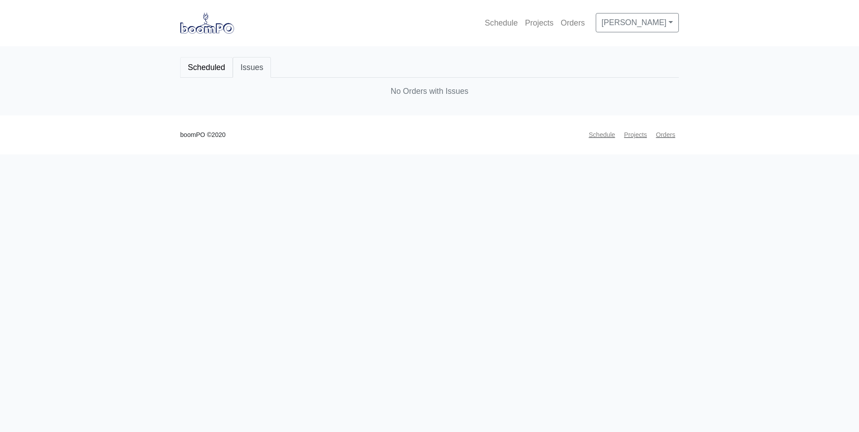
click at [218, 70] on link "Scheduled" at bounding box center [206, 67] width 53 height 21
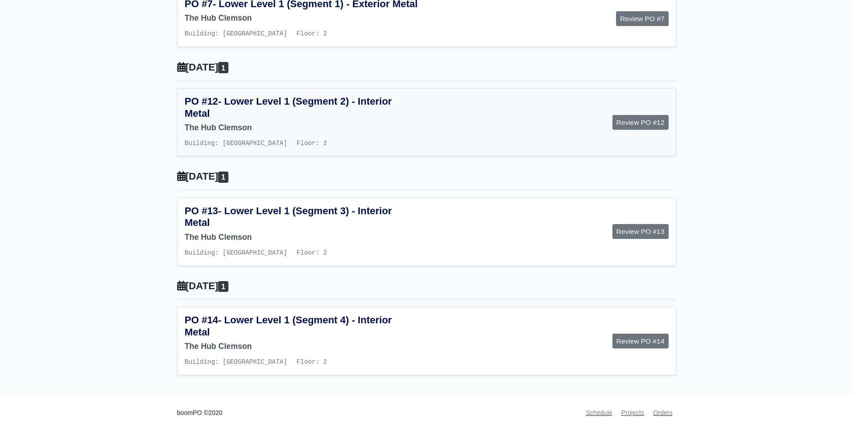
scroll to position [958, 0]
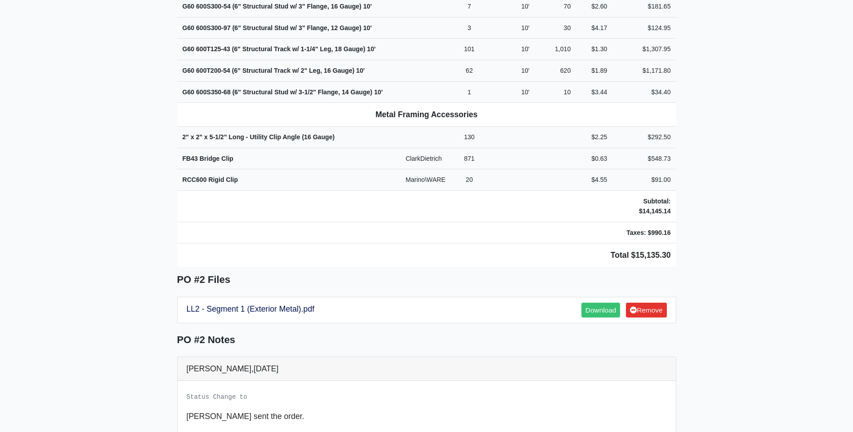
scroll to position [404, 0]
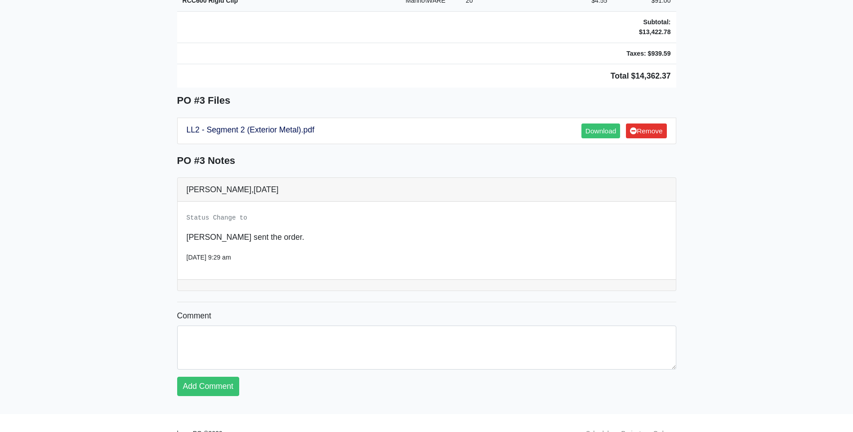
scroll to position [689, 0]
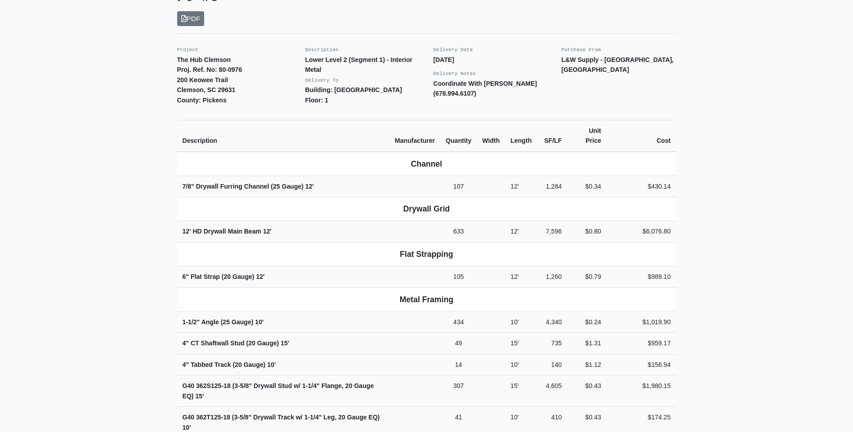
scroll to position [225, 0]
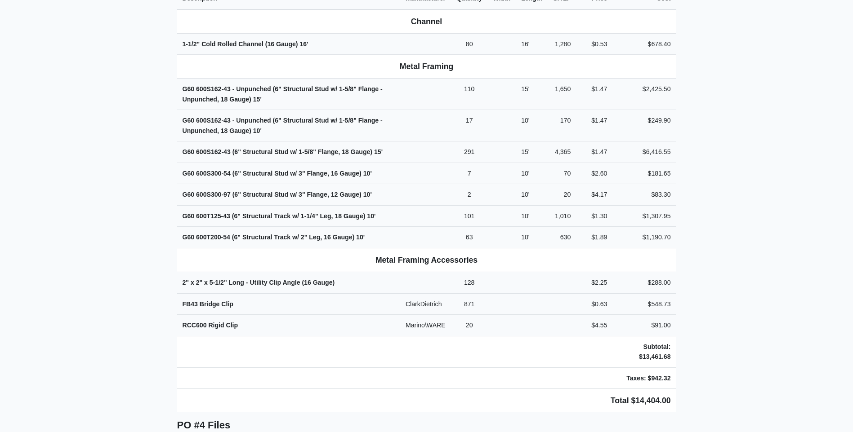
scroll to position [539, 0]
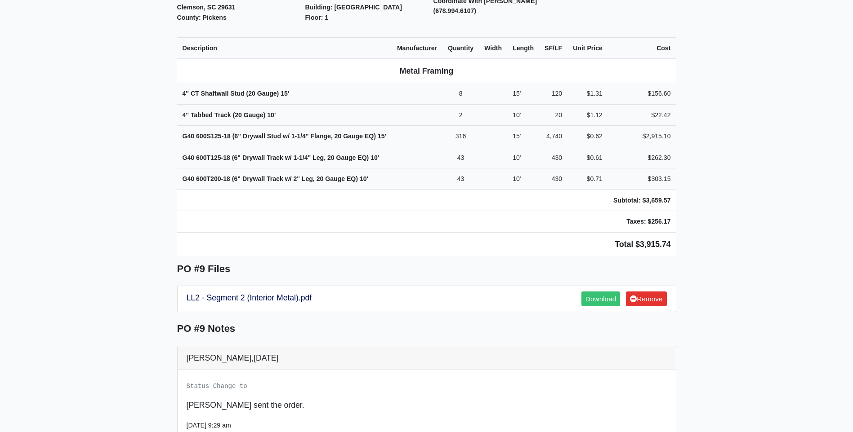
scroll to position [315, 0]
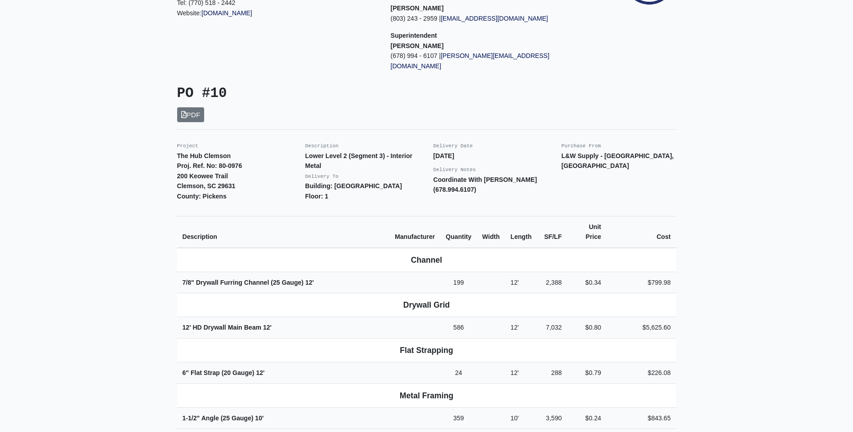
scroll to position [135, 0]
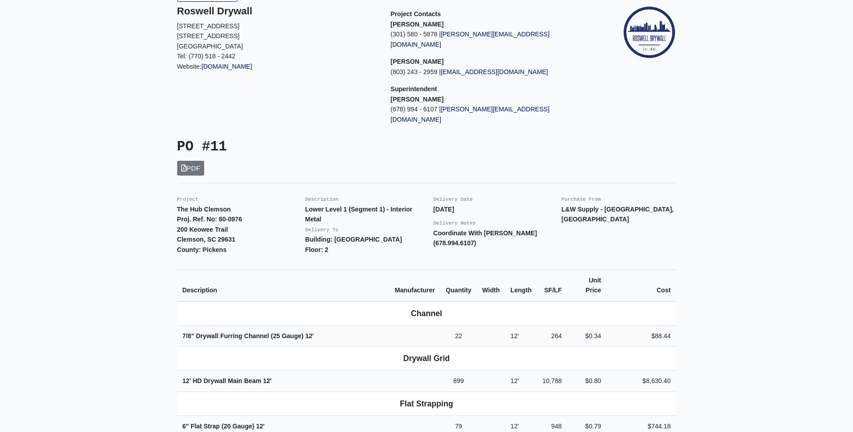
scroll to position [90, 0]
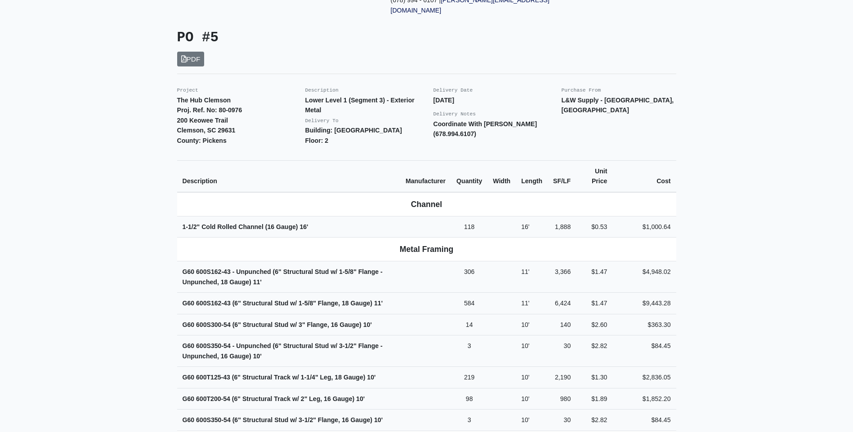
scroll to position [180, 0]
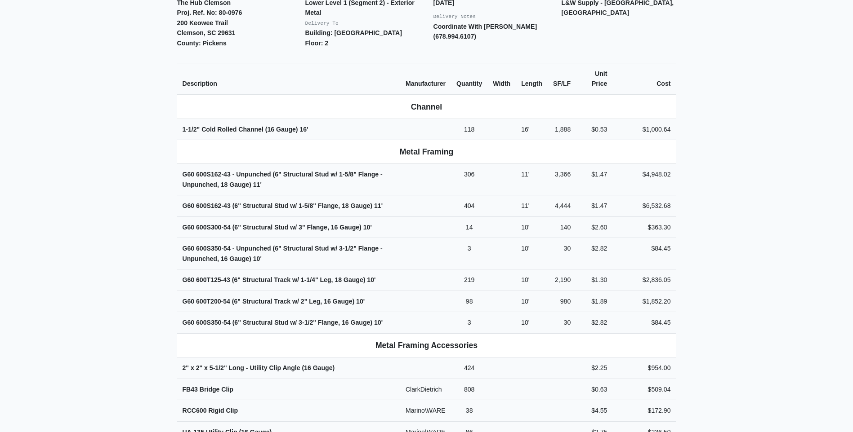
scroll to position [315, 0]
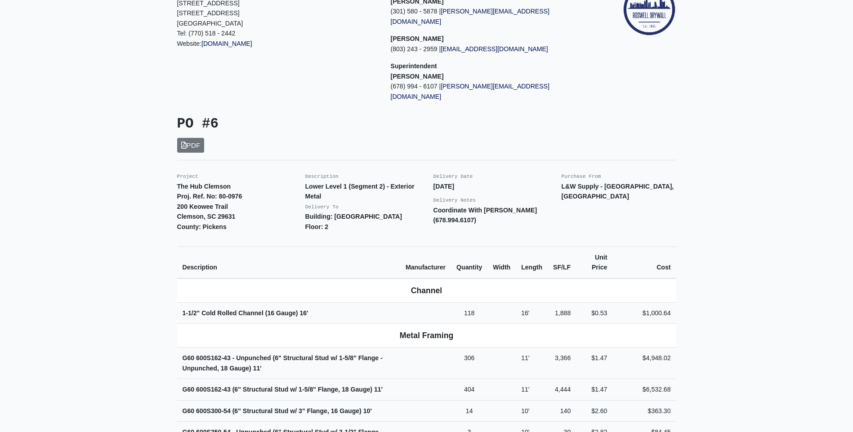
scroll to position [135, 0]
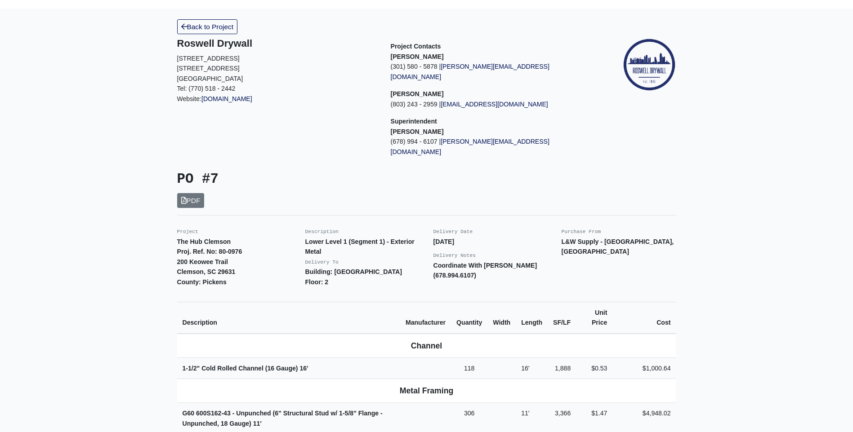
scroll to position [90, 0]
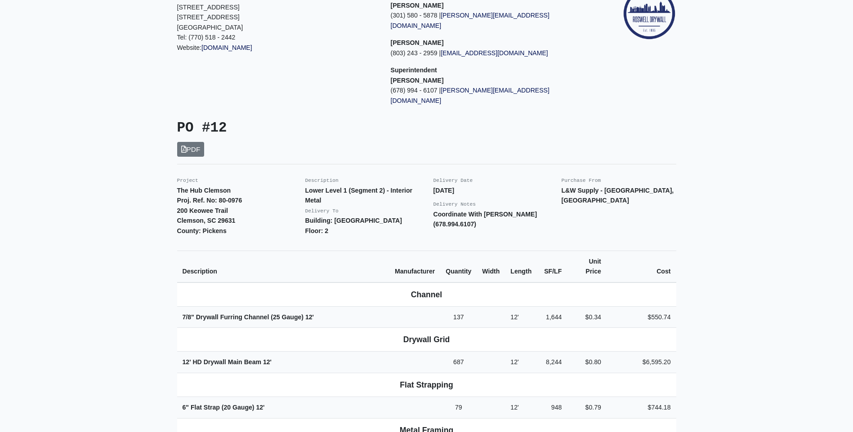
scroll to position [90, 0]
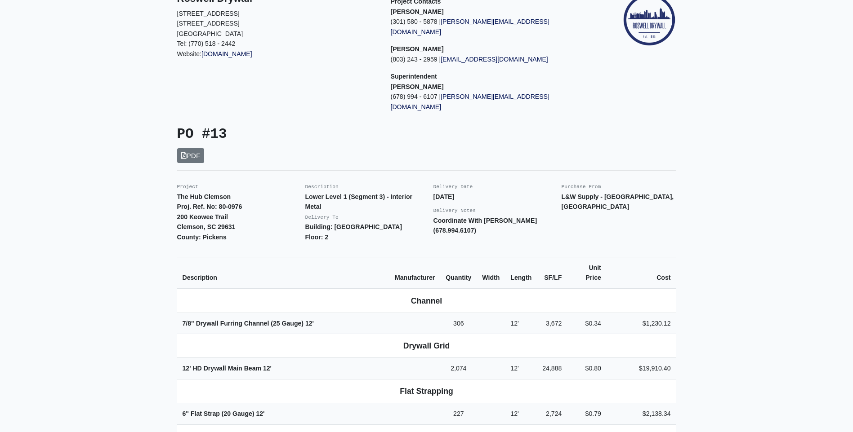
scroll to position [90, 0]
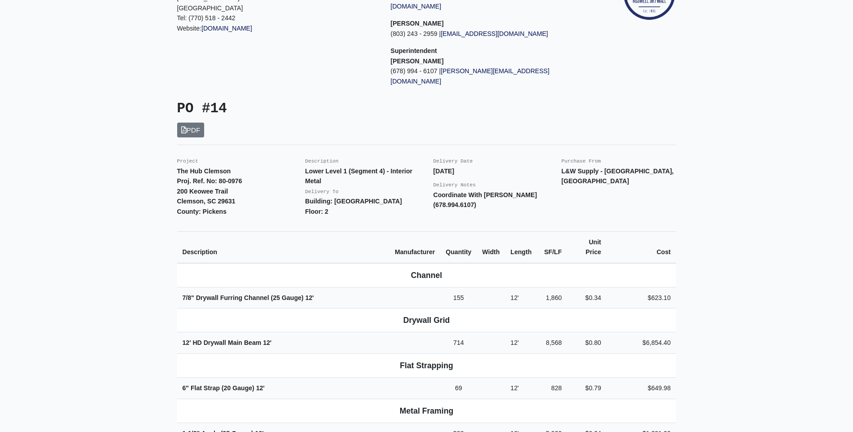
scroll to position [135, 0]
